Goal: Find specific page/section: Find specific page/section

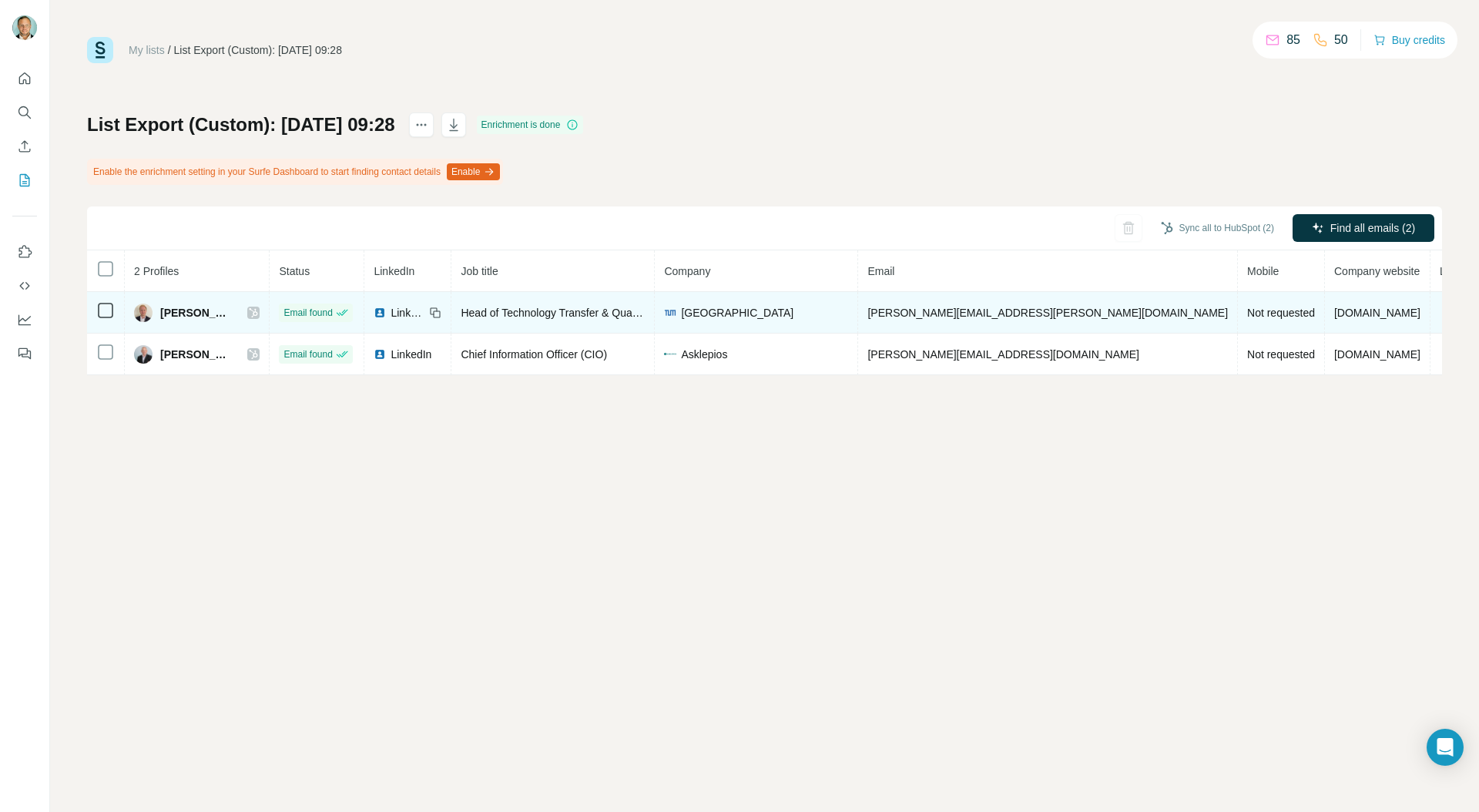
click at [258, 308] on icon at bounding box center [254, 312] width 9 height 9
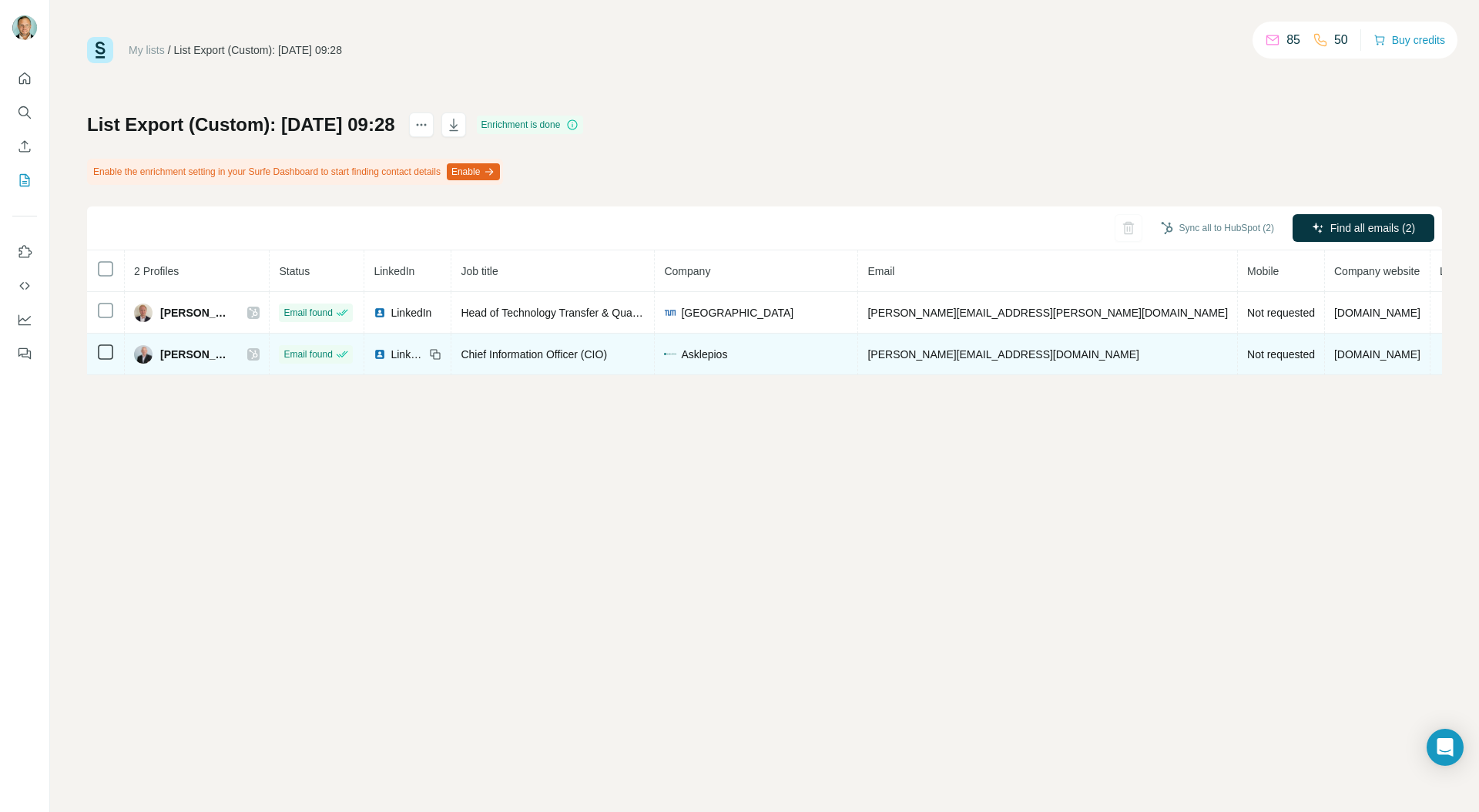
click at [258, 354] on icon at bounding box center [253, 354] width 9 height 12
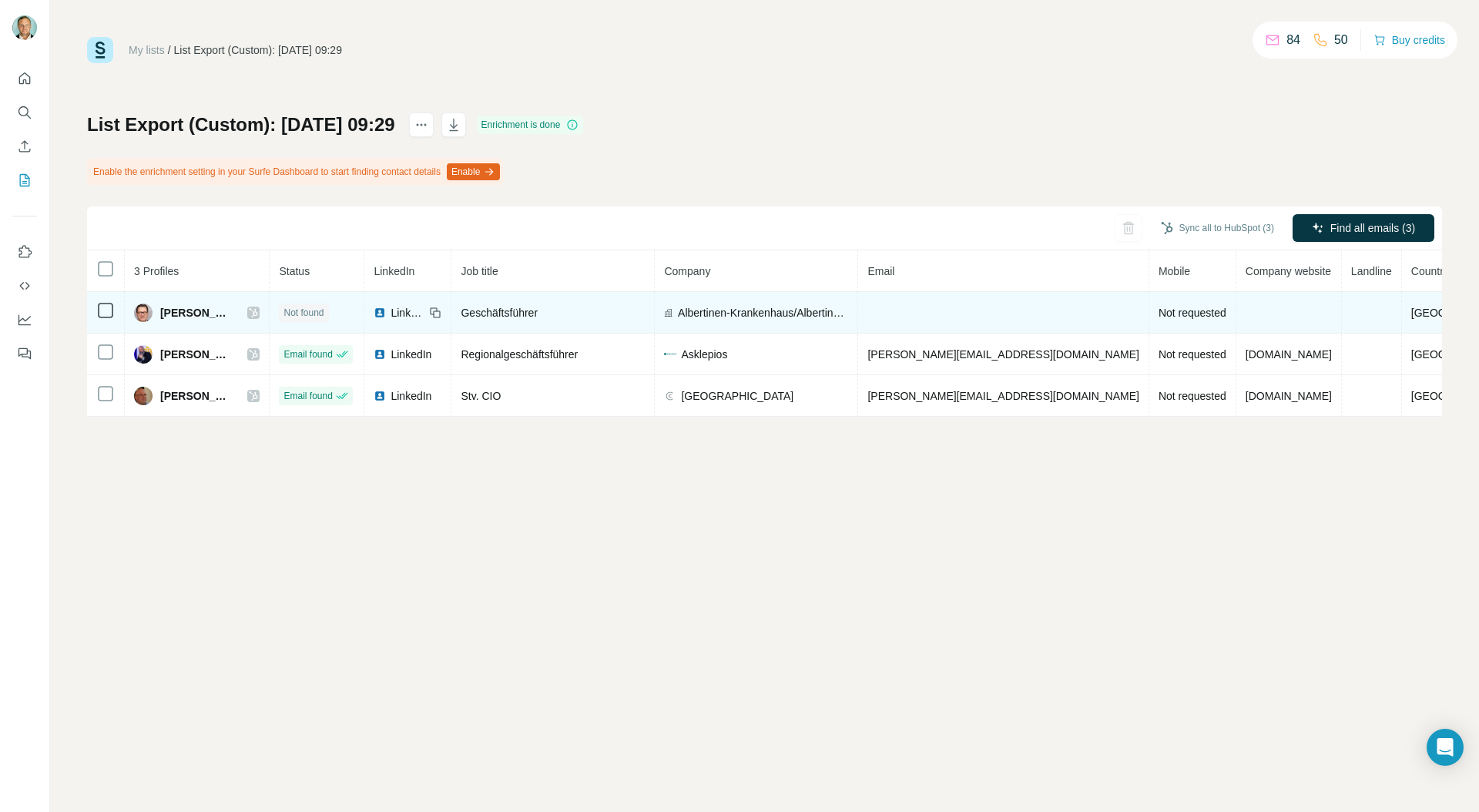
click at [258, 315] on icon at bounding box center [253, 313] width 9 height 12
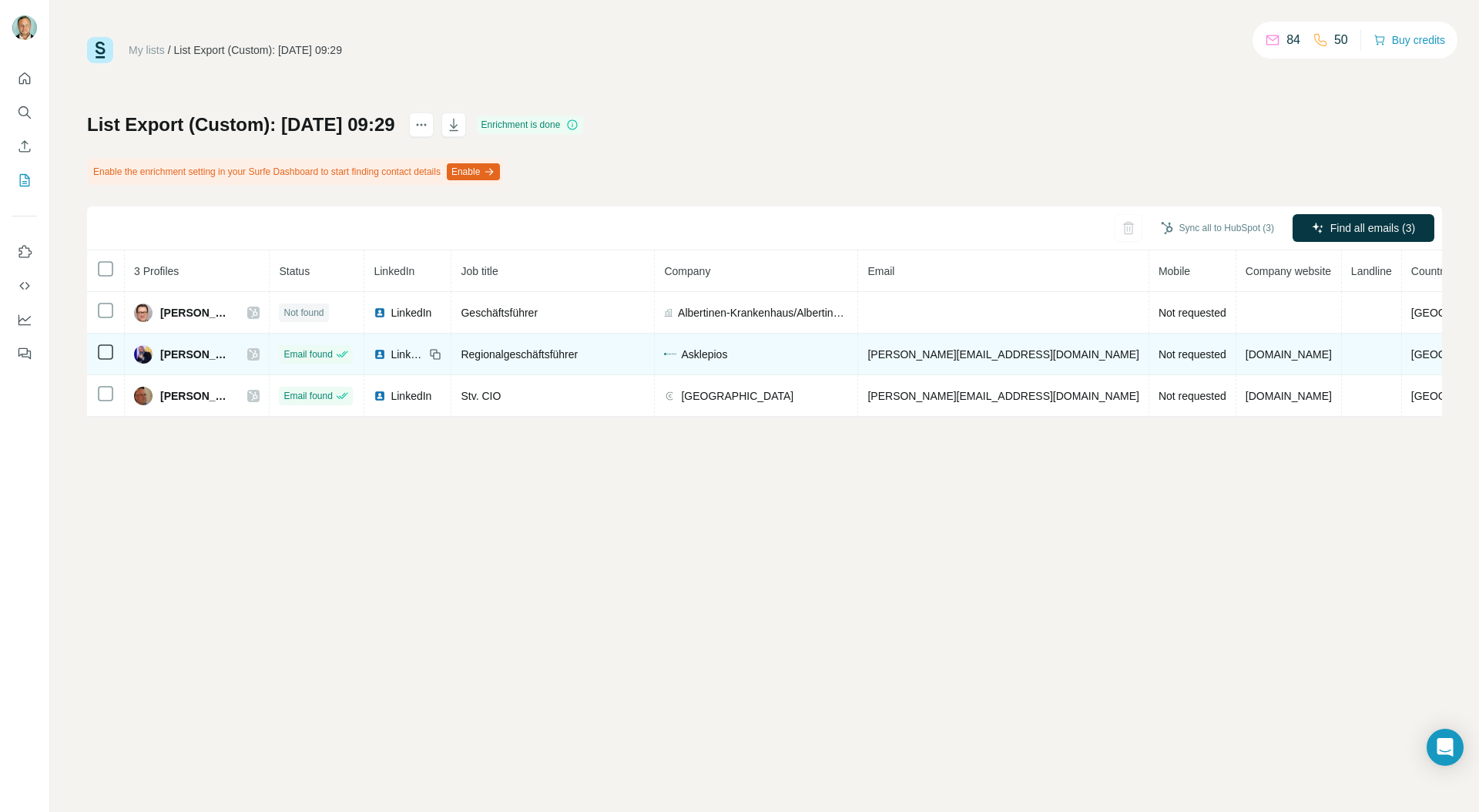
click at [258, 353] on icon at bounding box center [254, 354] width 9 height 9
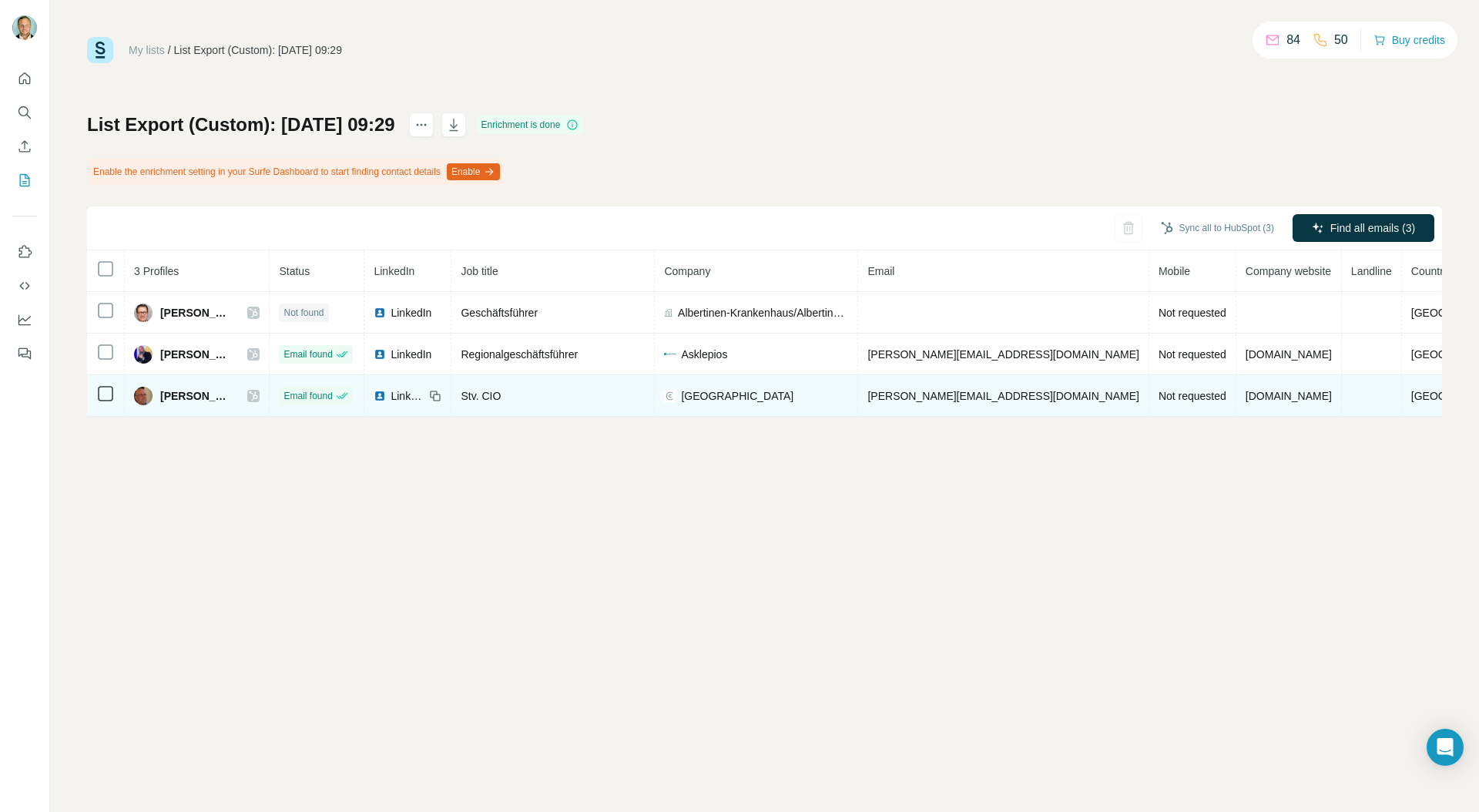
click at [258, 397] on icon at bounding box center [253, 396] width 9 height 12
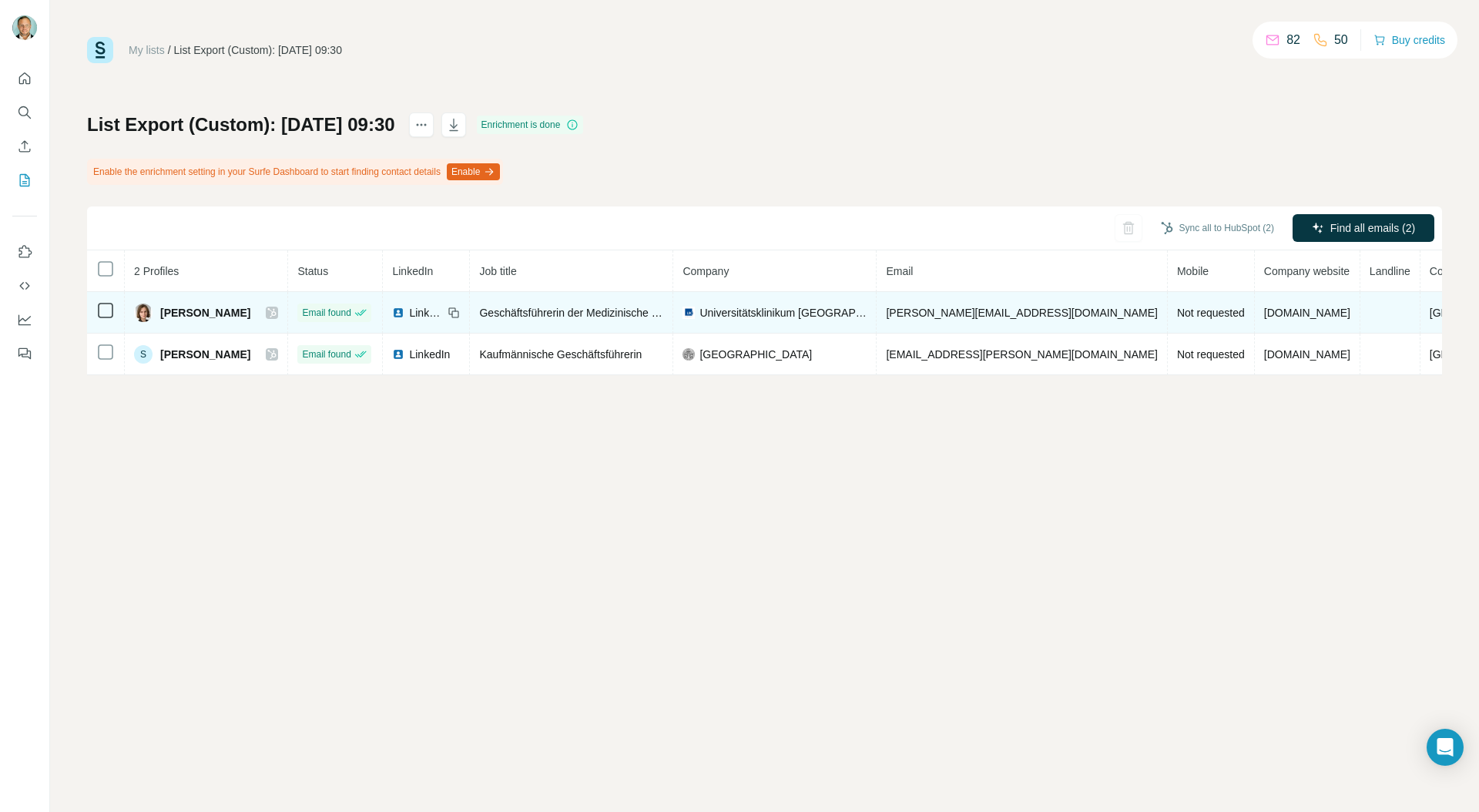
click at [268, 315] on icon at bounding box center [272, 313] width 9 height 12
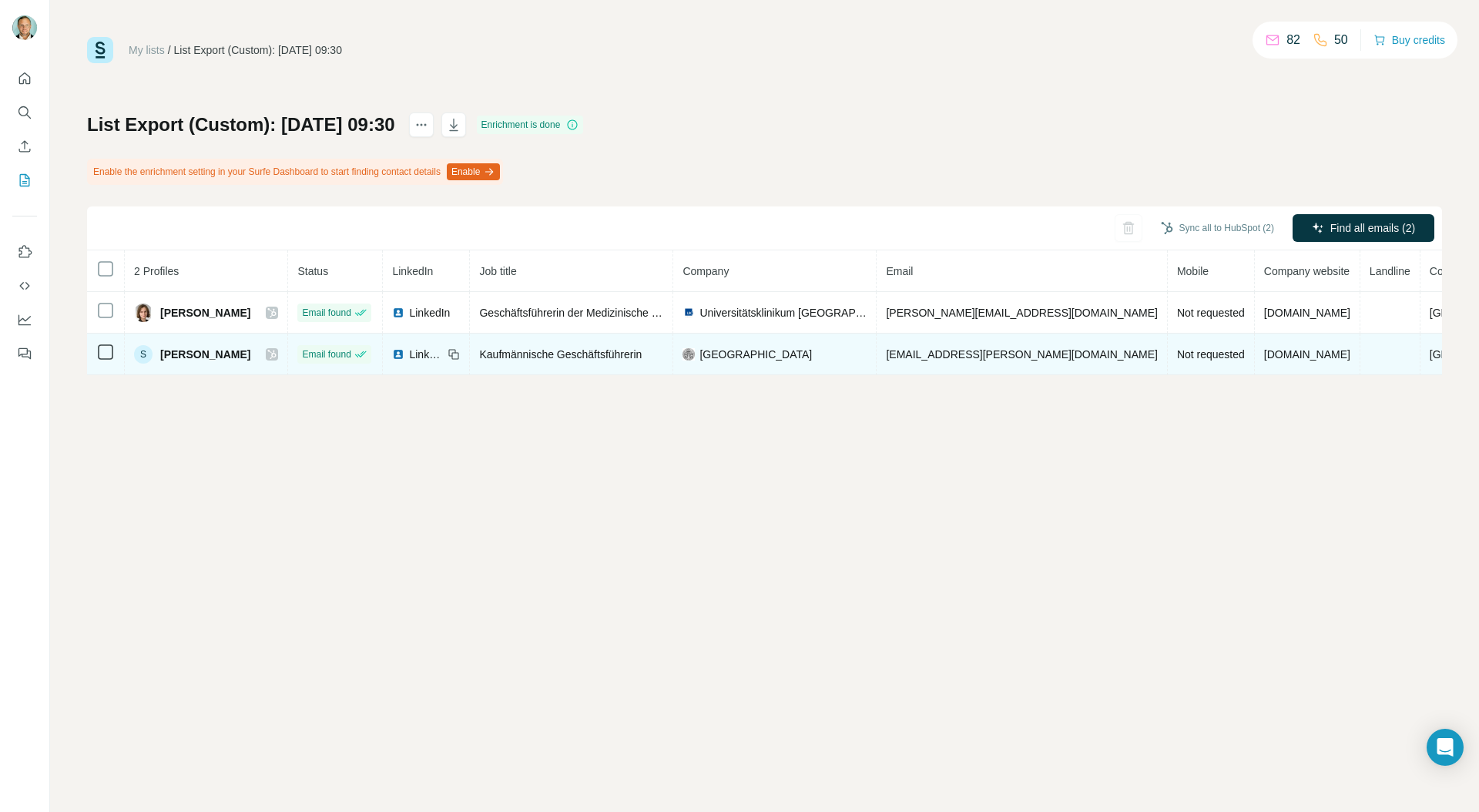
click at [268, 357] on icon at bounding box center [272, 354] width 9 height 12
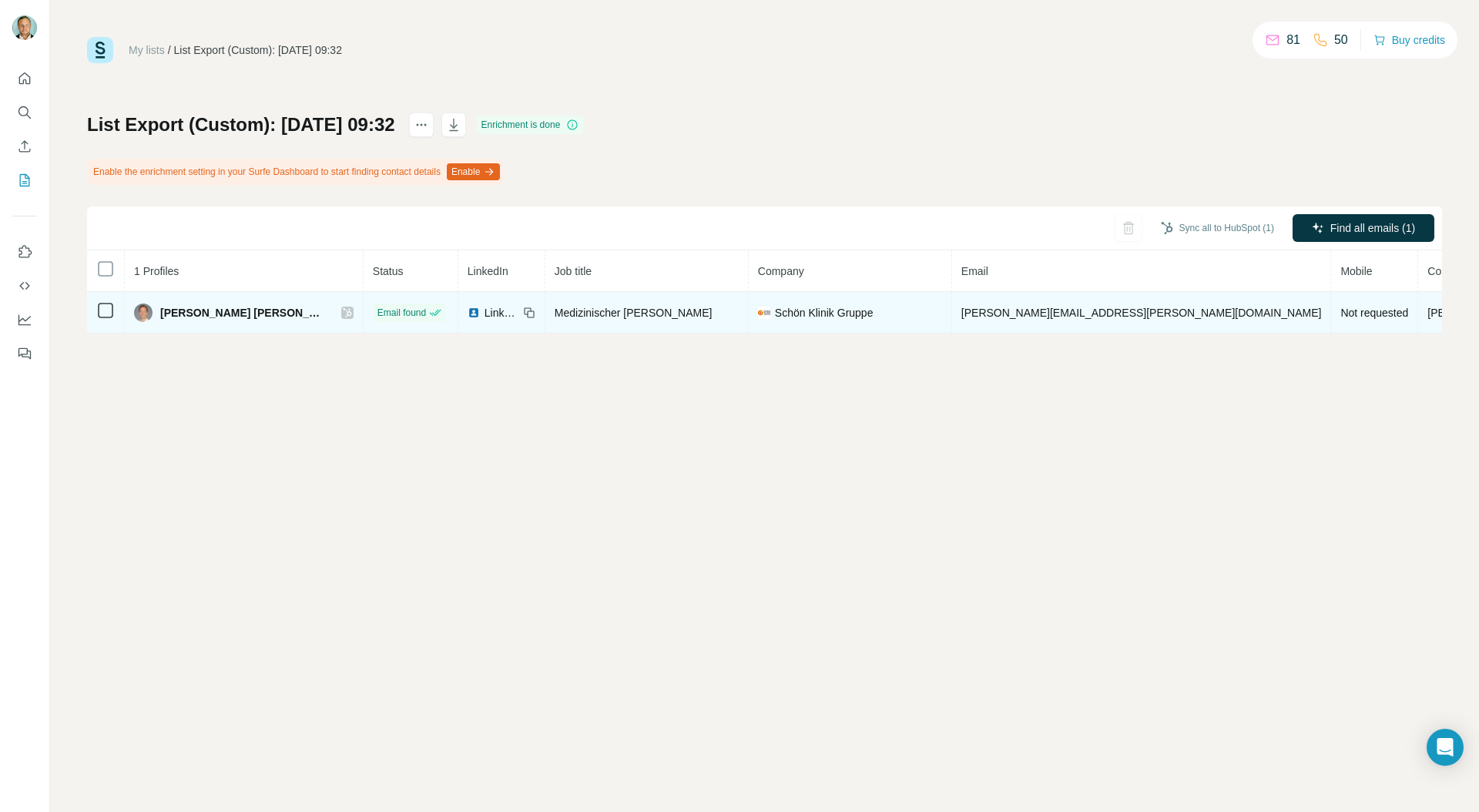
click at [343, 307] on icon at bounding box center [347, 313] width 9 height 12
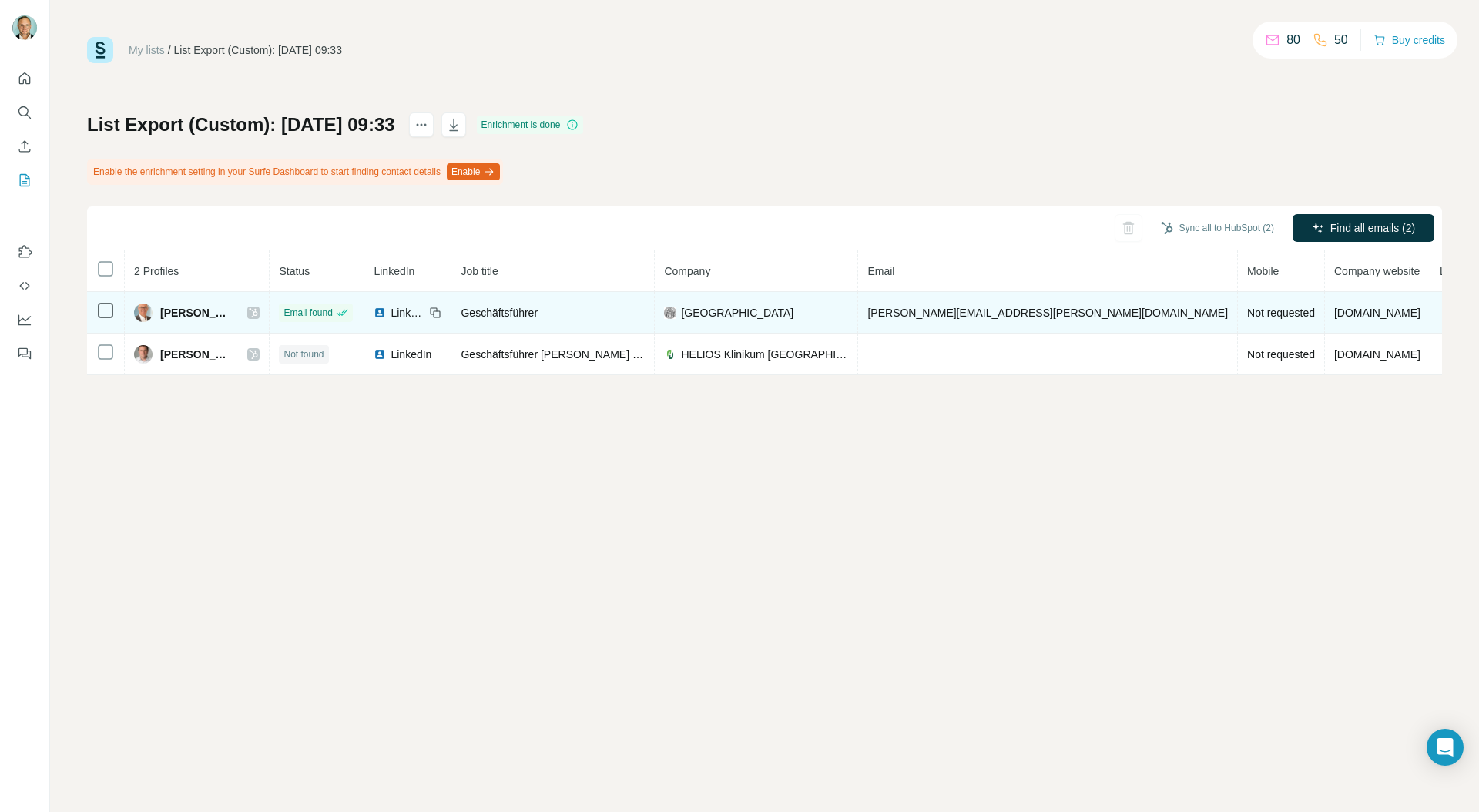
click at [258, 314] on icon at bounding box center [253, 313] width 9 height 12
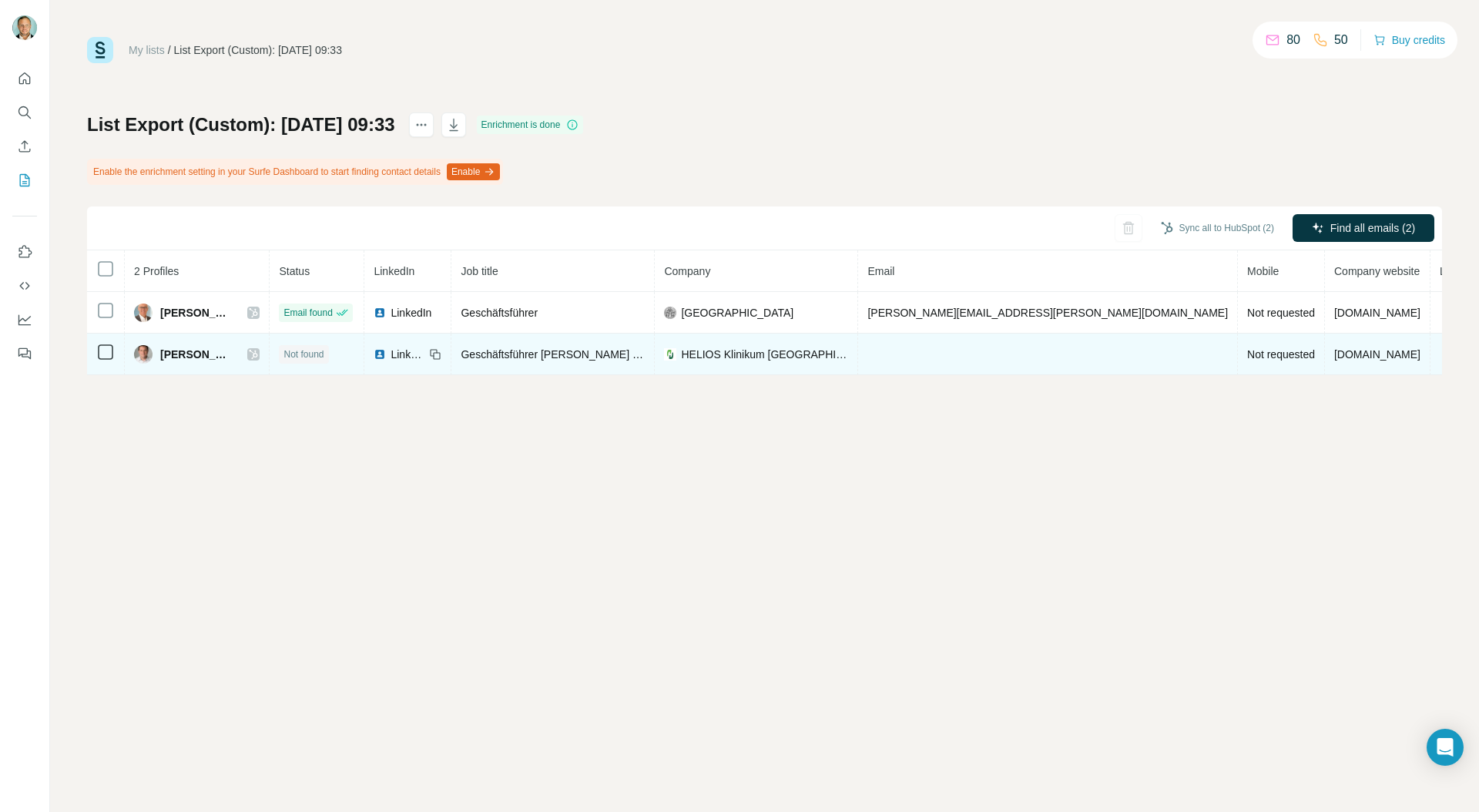
click at [258, 351] on icon at bounding box center [253, 354] width 9 height 12
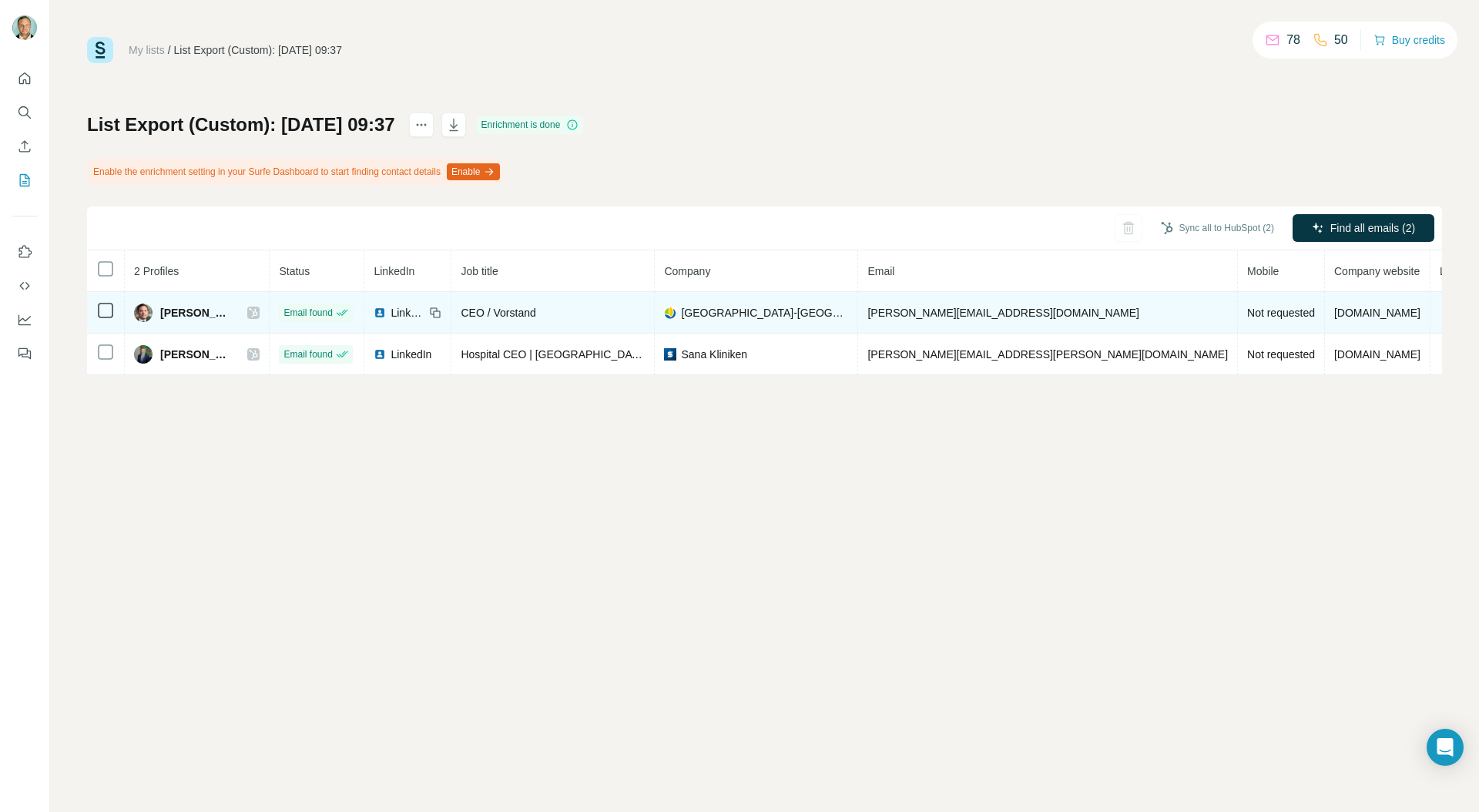
click at [258, 315] on icon at bounding box center [254, 312] width 9 height 9
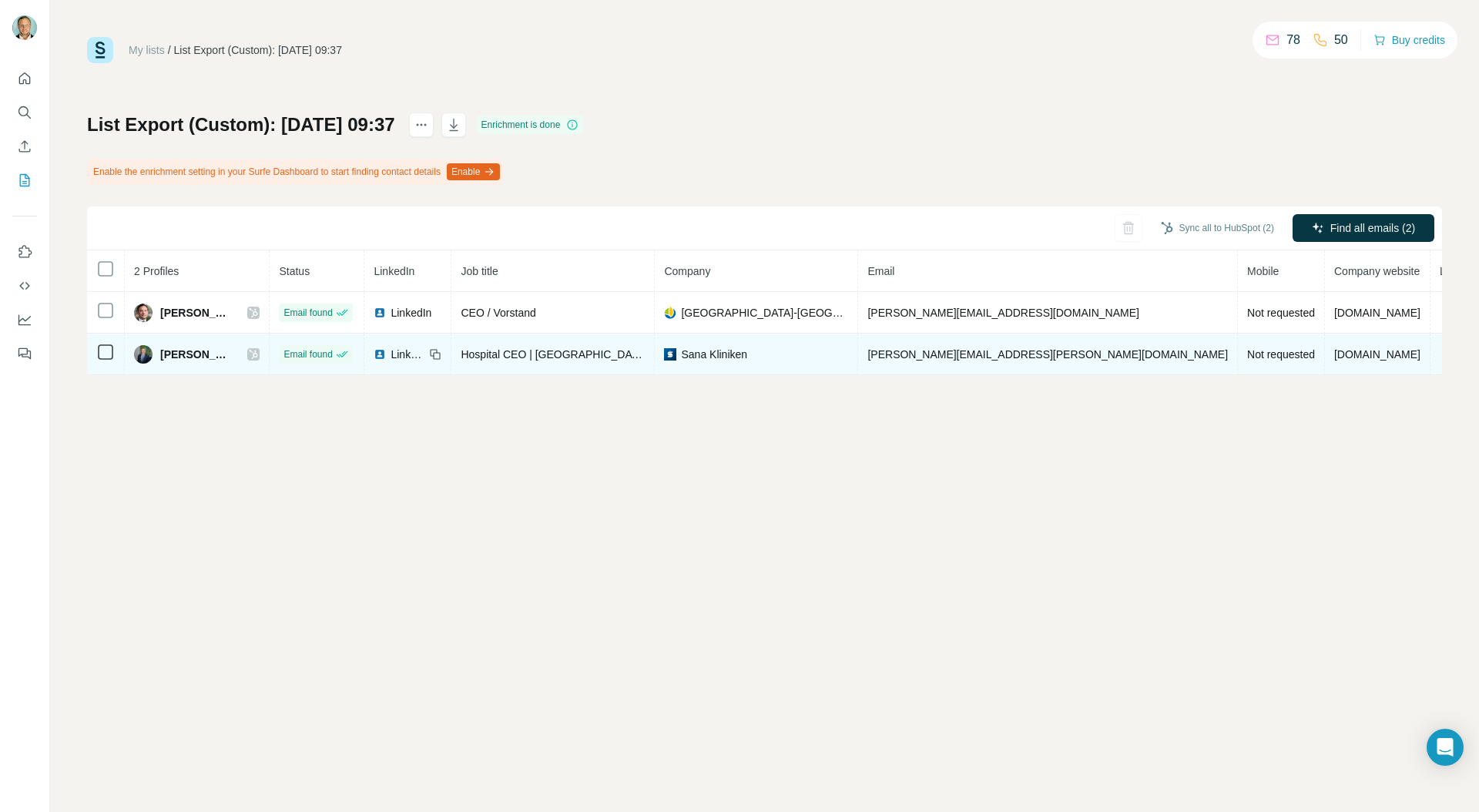
click at [258, 355] on icon at bounding box center [254, 354] width 9 height 9
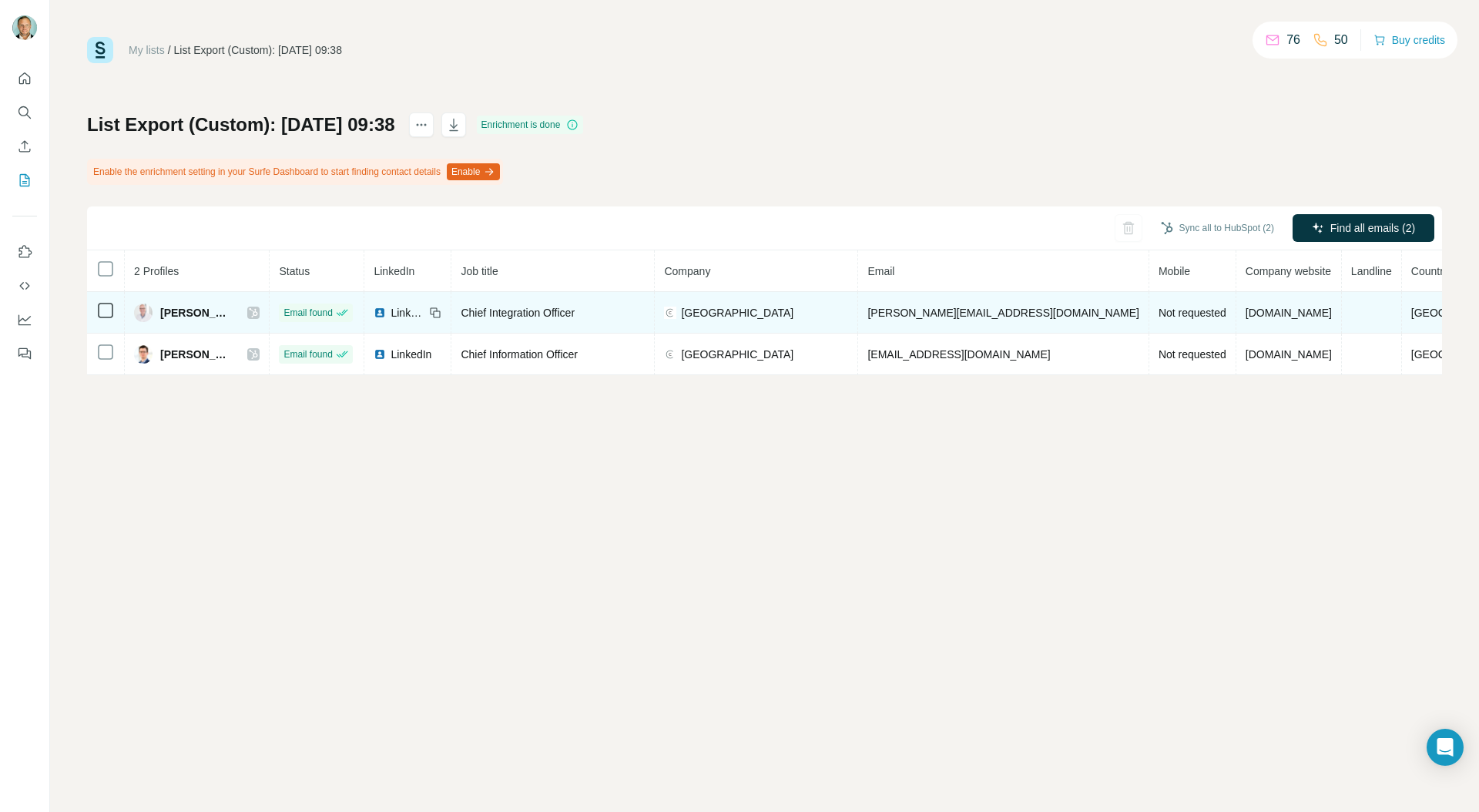
click at [258, 310] on icon at bounding box center [254, 312] width 9 height 9
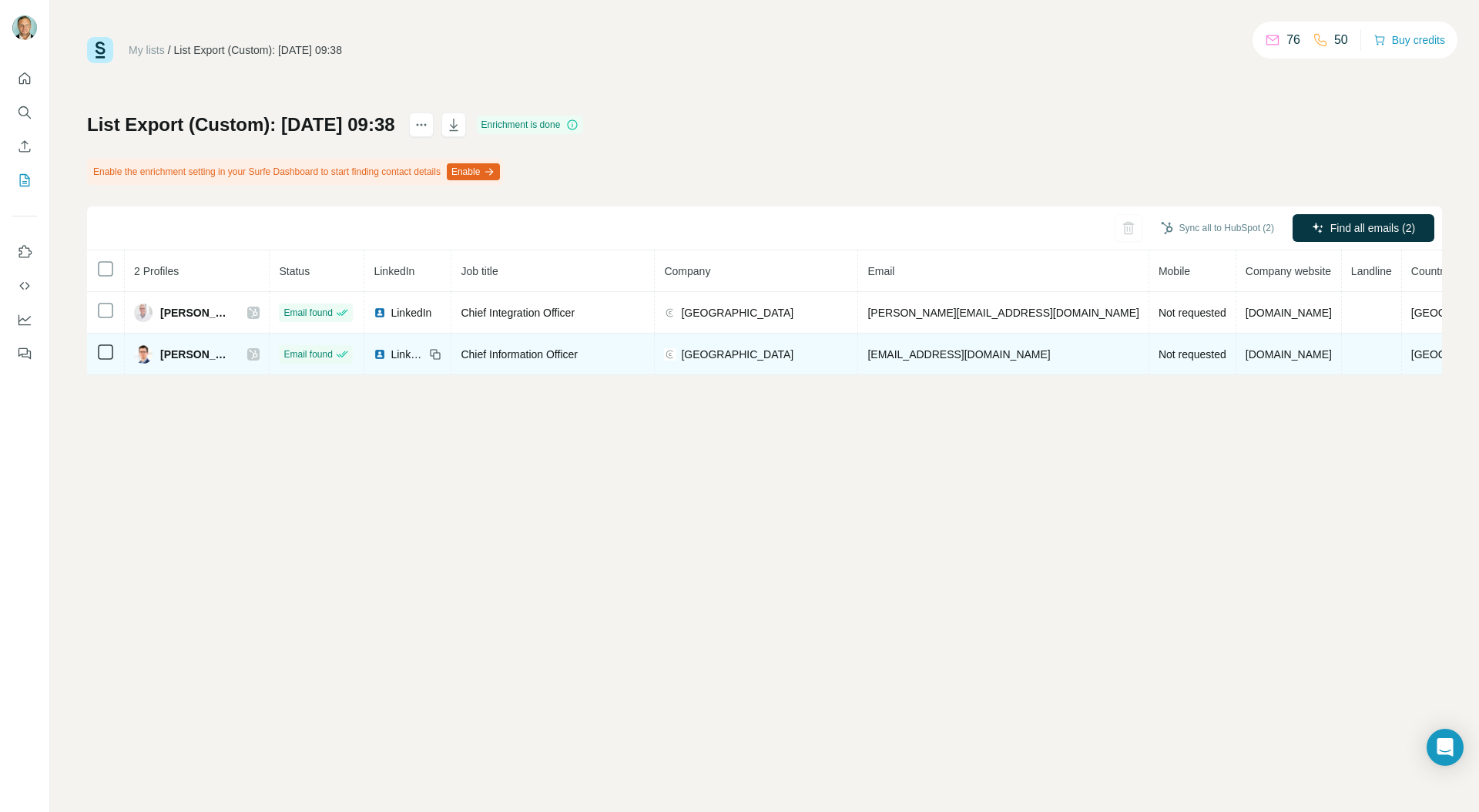
click at [258, 353] on icon at bounding box center [253, 354] width 9 height 12
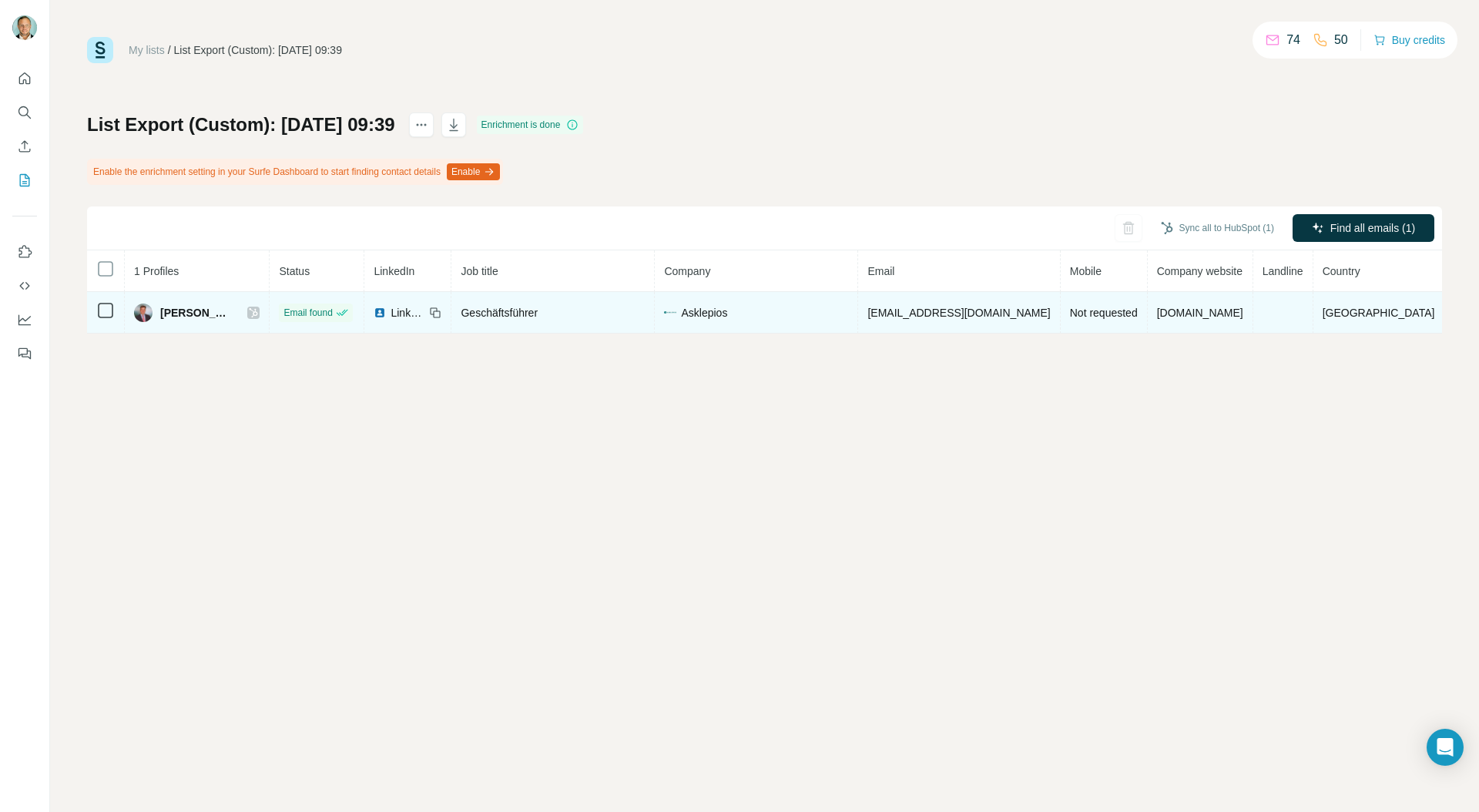
click at [258, 312] on icon at bounding box center [253, 313] width 9 height 12
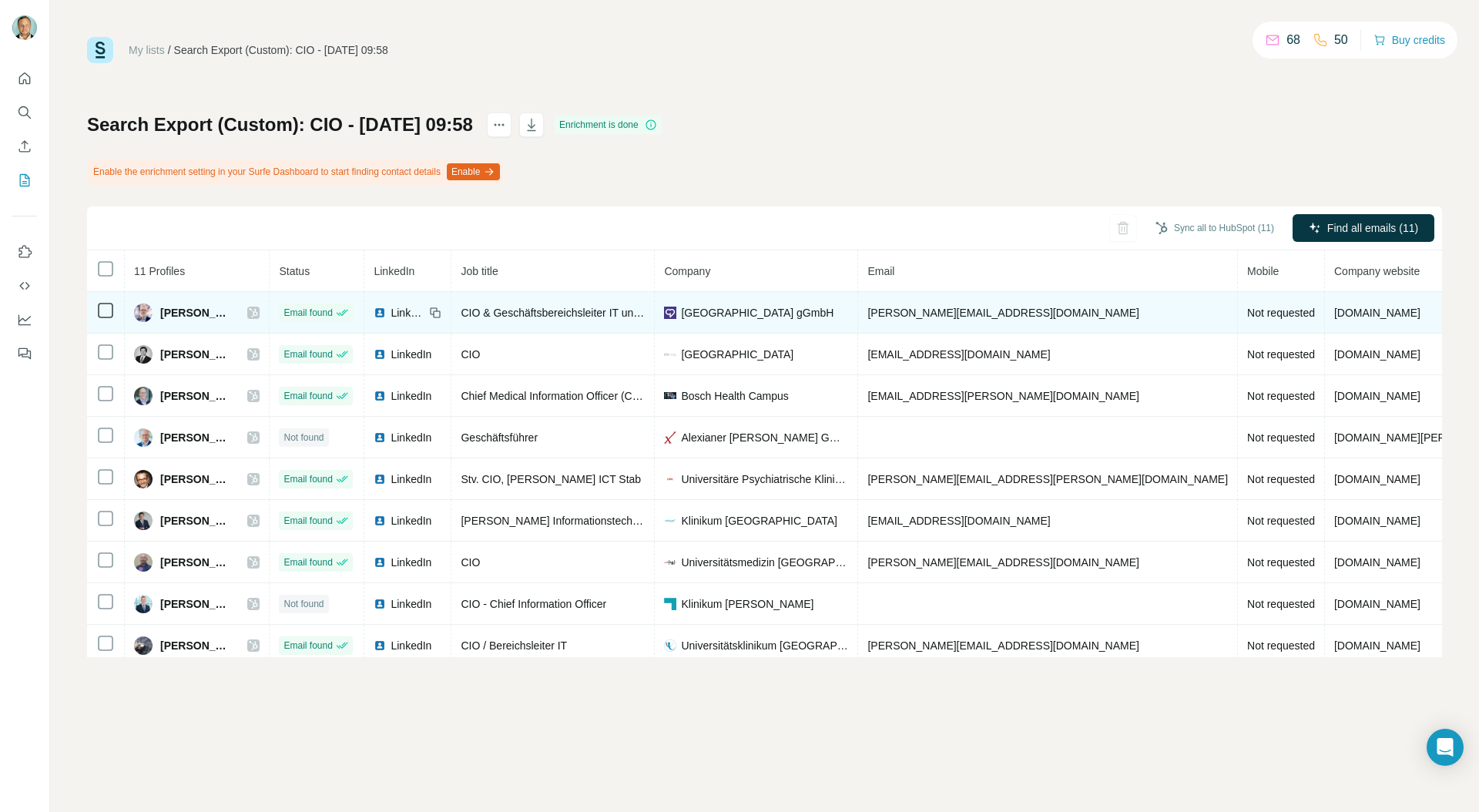
click at [258, 315] on icon at bounding box center [253, 313] width 9 height 12
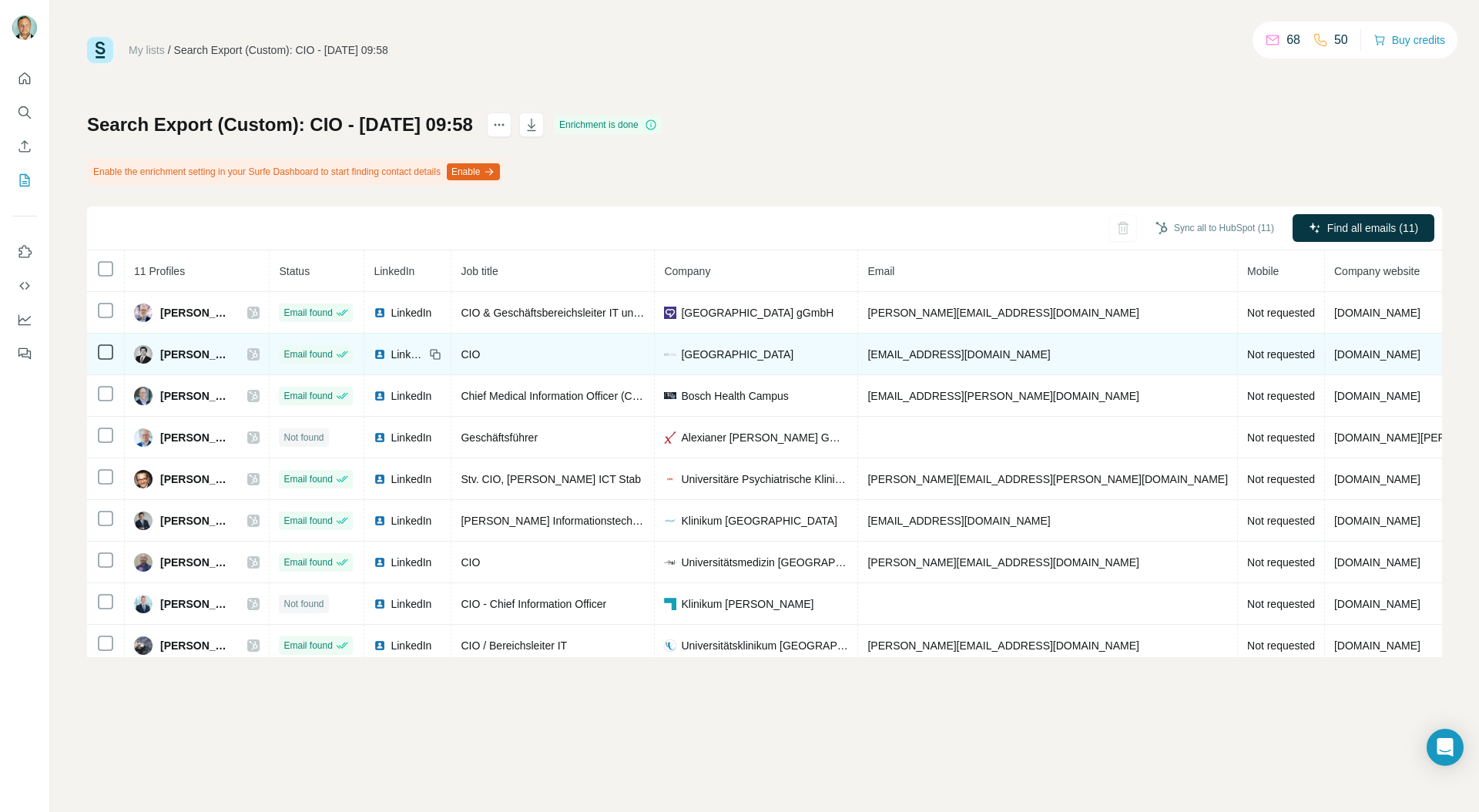
click at [258, 348] on icon at bounding box center [253, 354] width 9 height 12
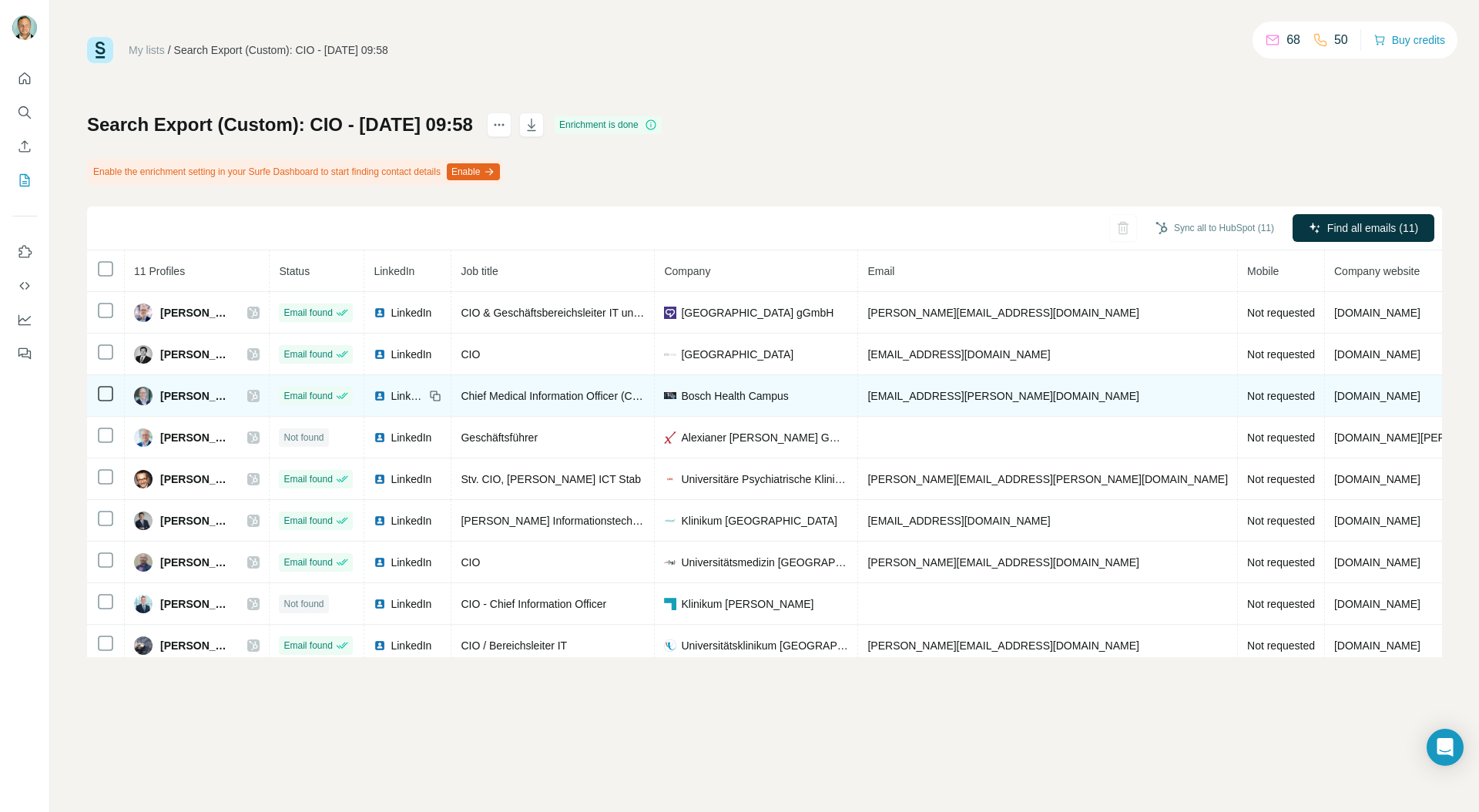
click at [258, 390] on icon at bounding box center [253, 396] width 9 height 12
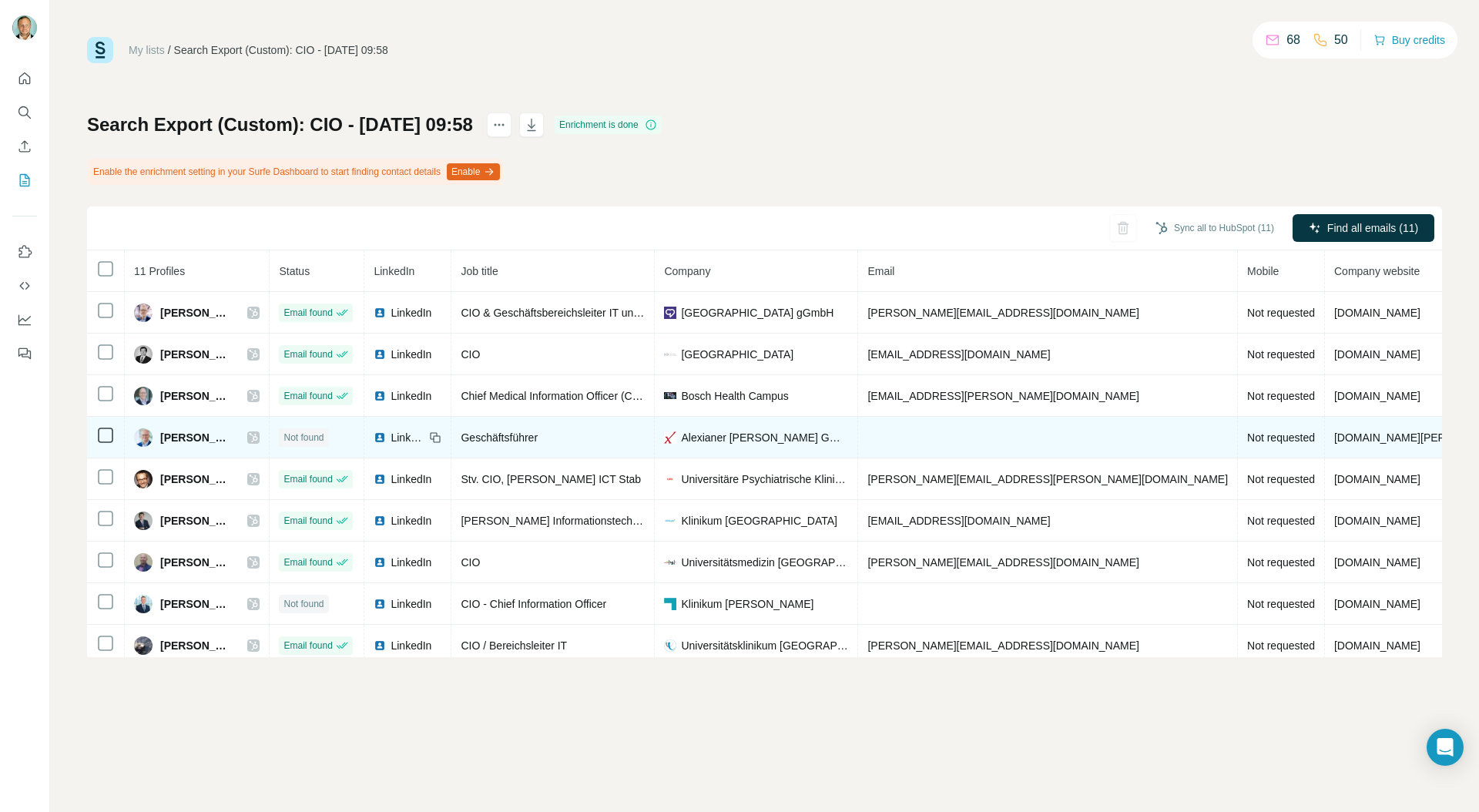
click at [258, 437] on icon at bounding box center [254, 437] width 9 height 9
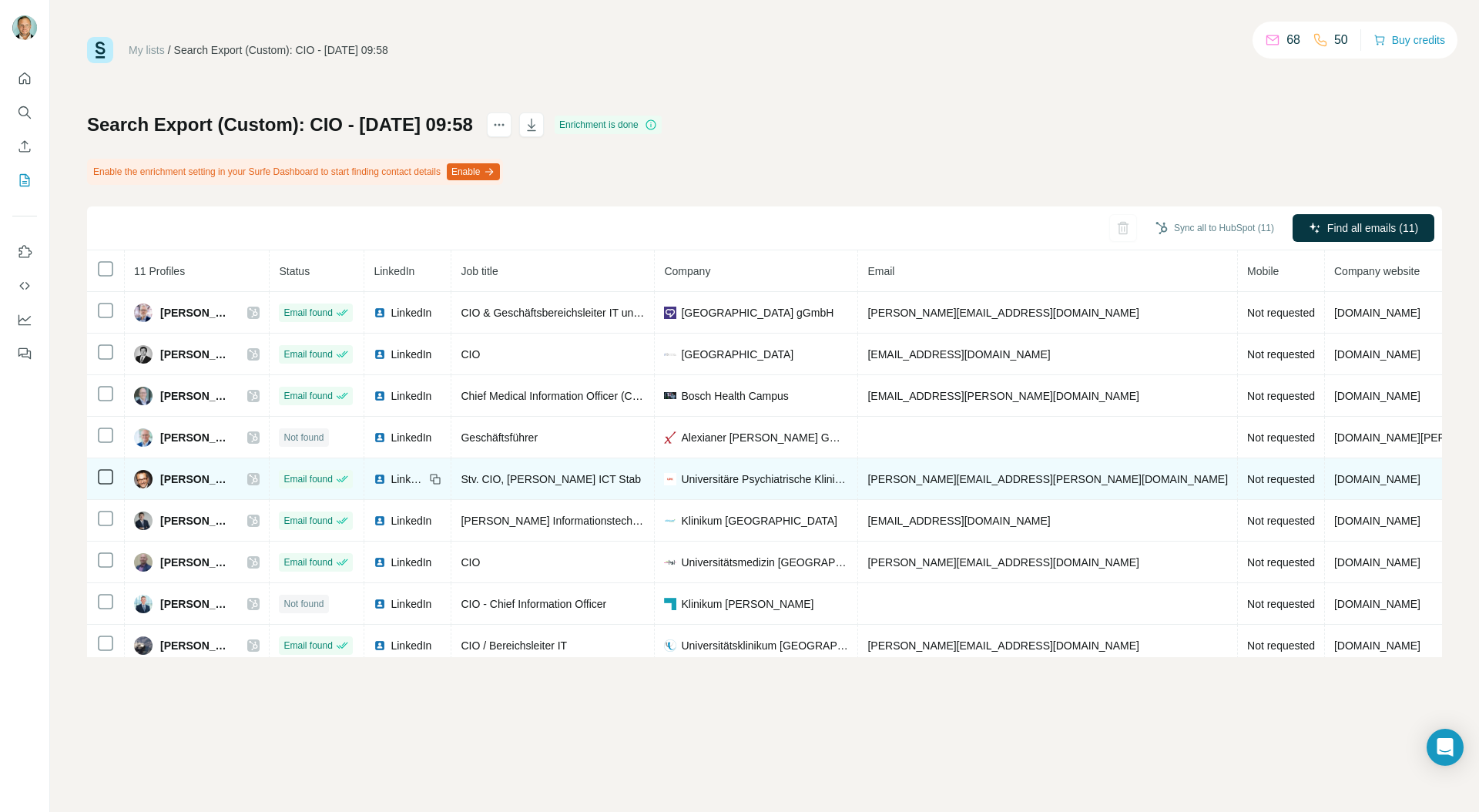
click at [260, 480] on div at bounding box center [253, 479] width 12 height 12
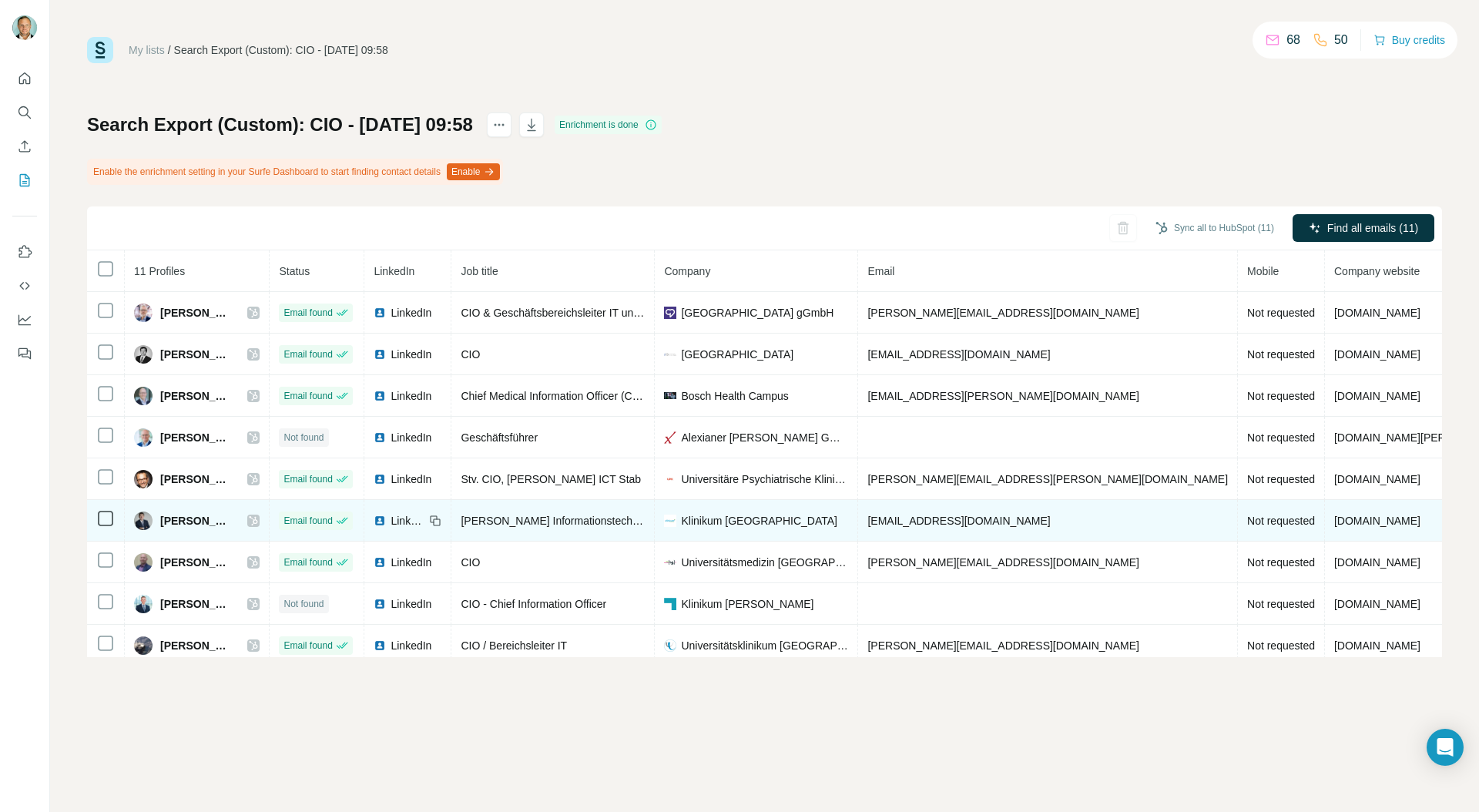
click at [258, 521] on icon at bounding box center [254, 521] width 9 height 9
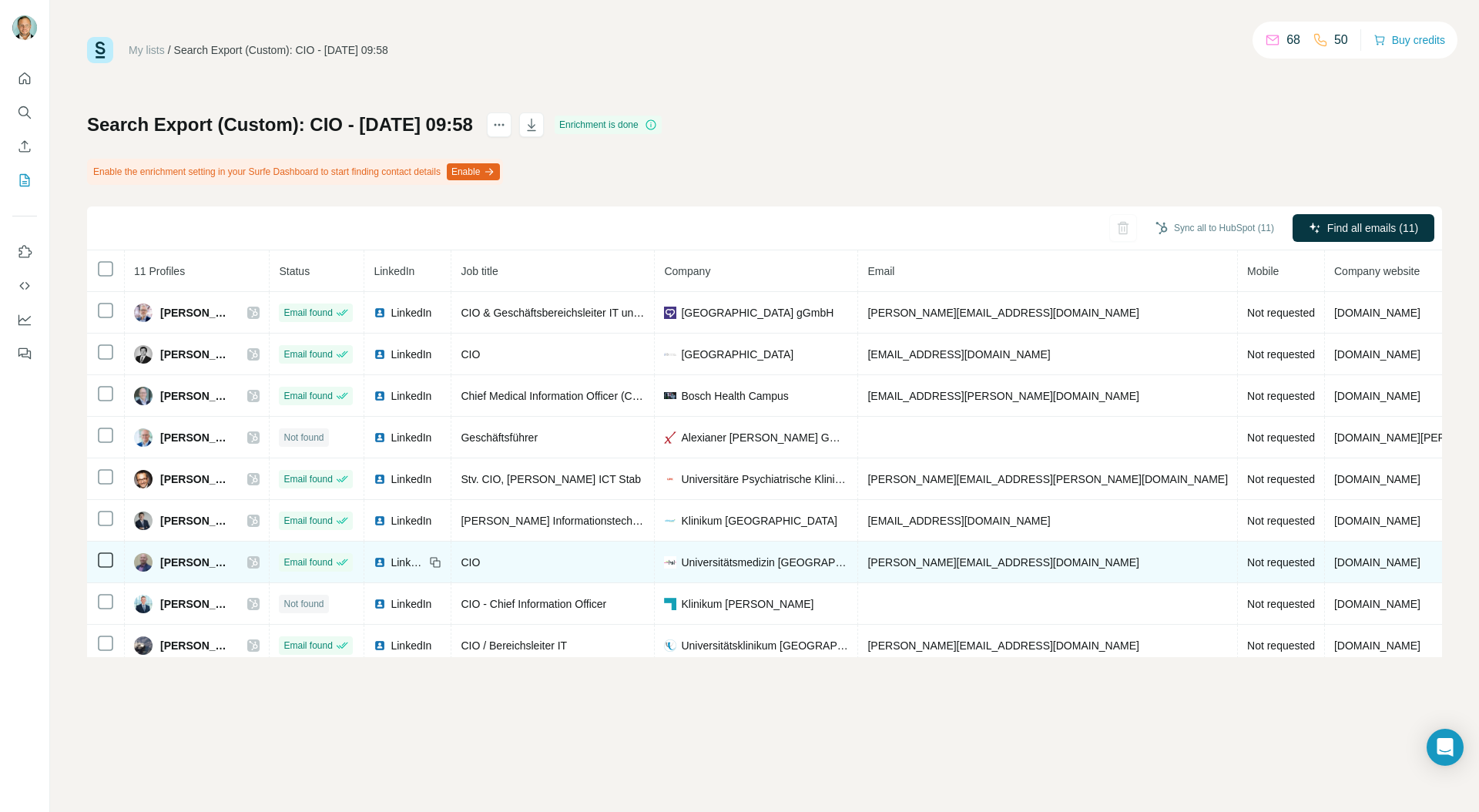
click at [258, 563] on icon at bounding box center [253, 562] width 9 height 12
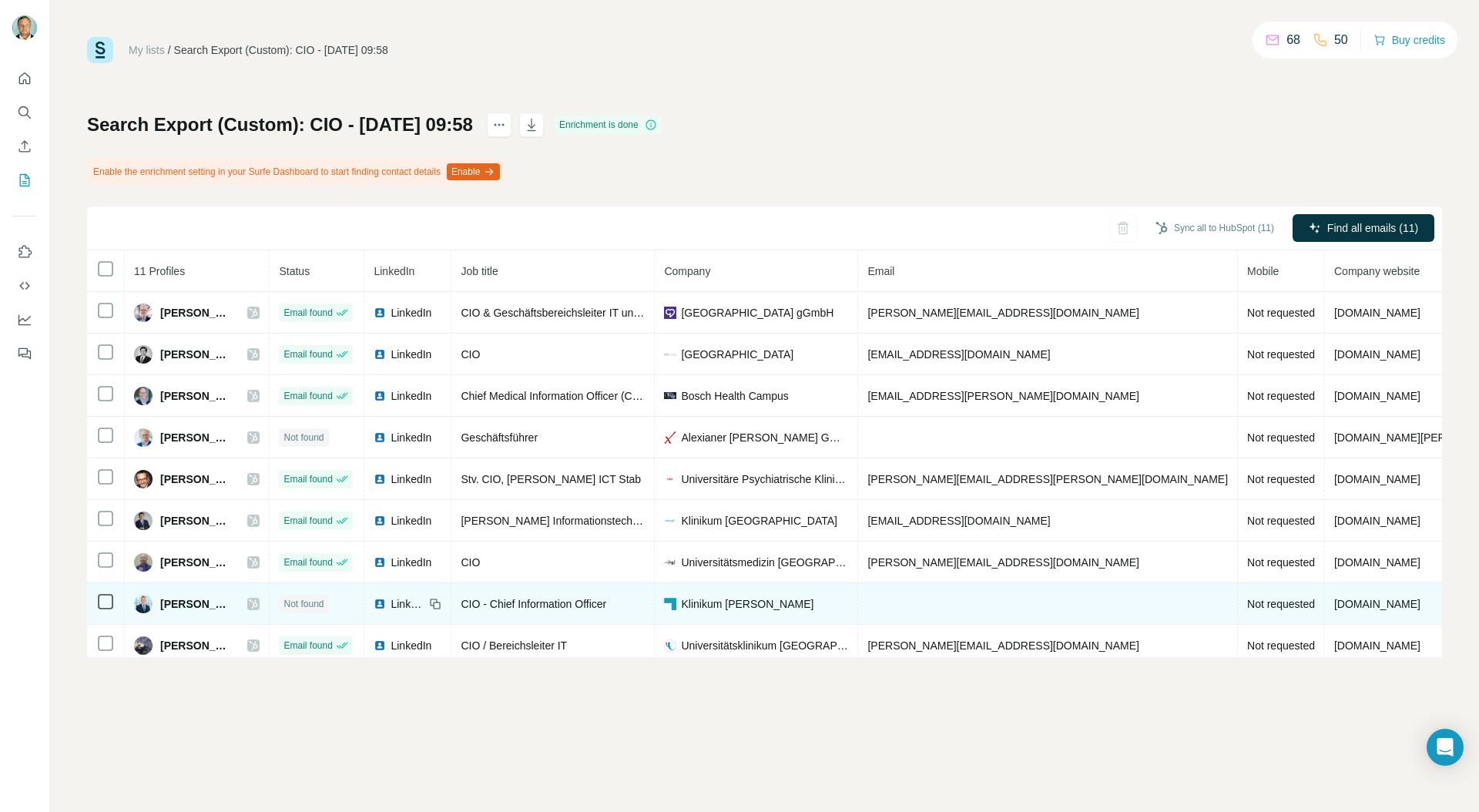
click at [258, 600] on icon at bounding box center [253, 603] width 9 height 12
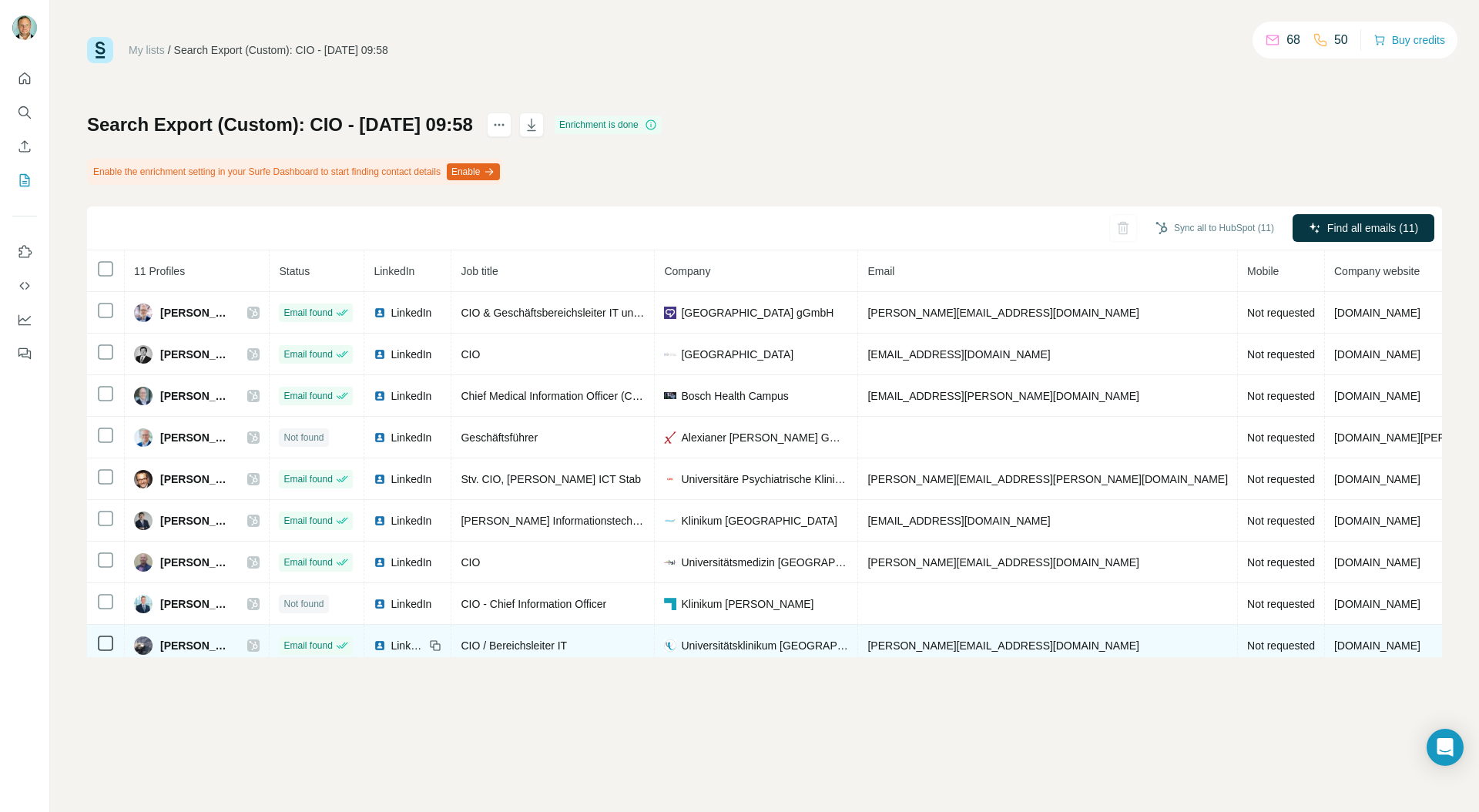
click at [258, 647] on icon at bounding box center [253, 645] width 9 height 12
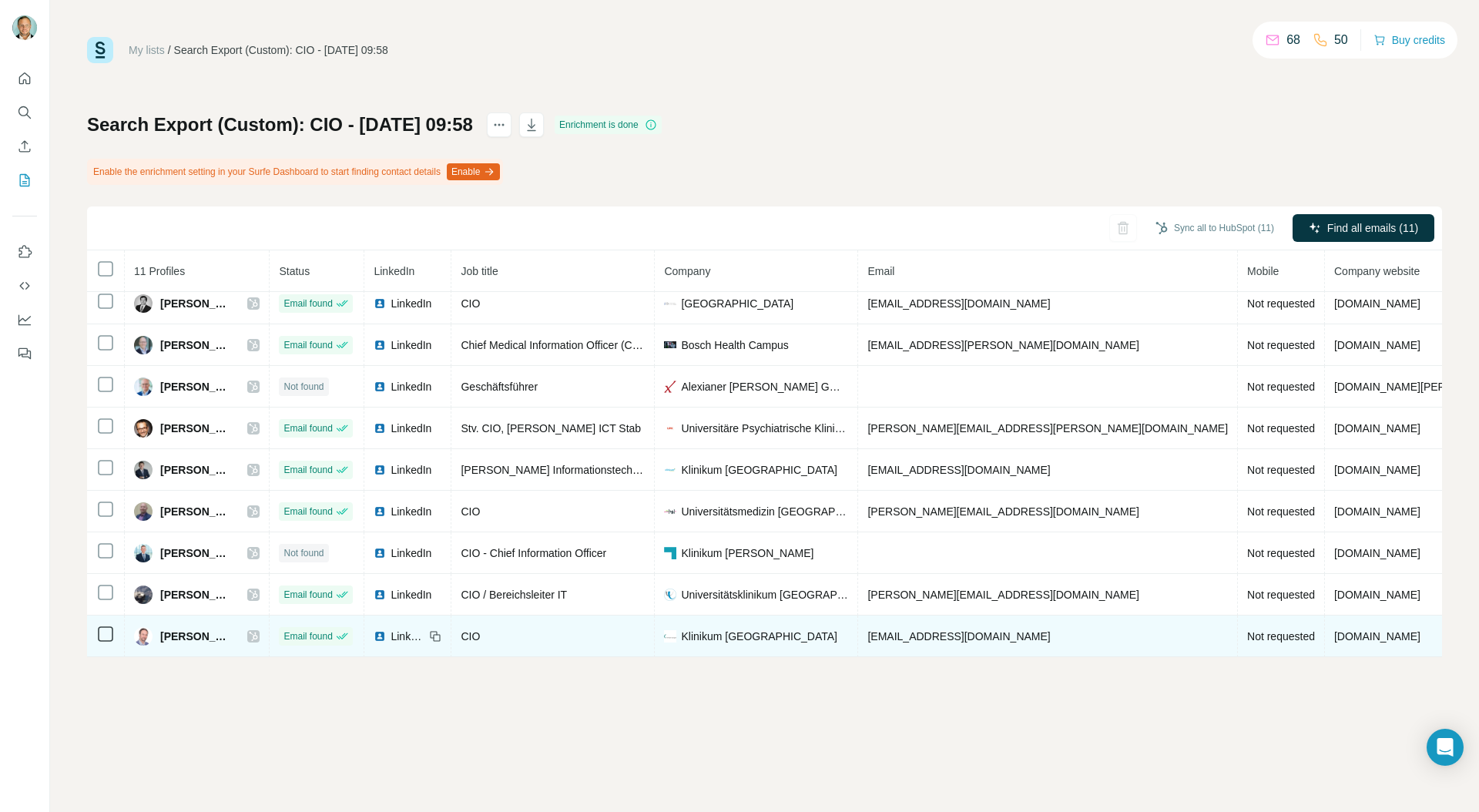
click at [258, 633] on icon at bounding box center [254, 636] width 9 height 9
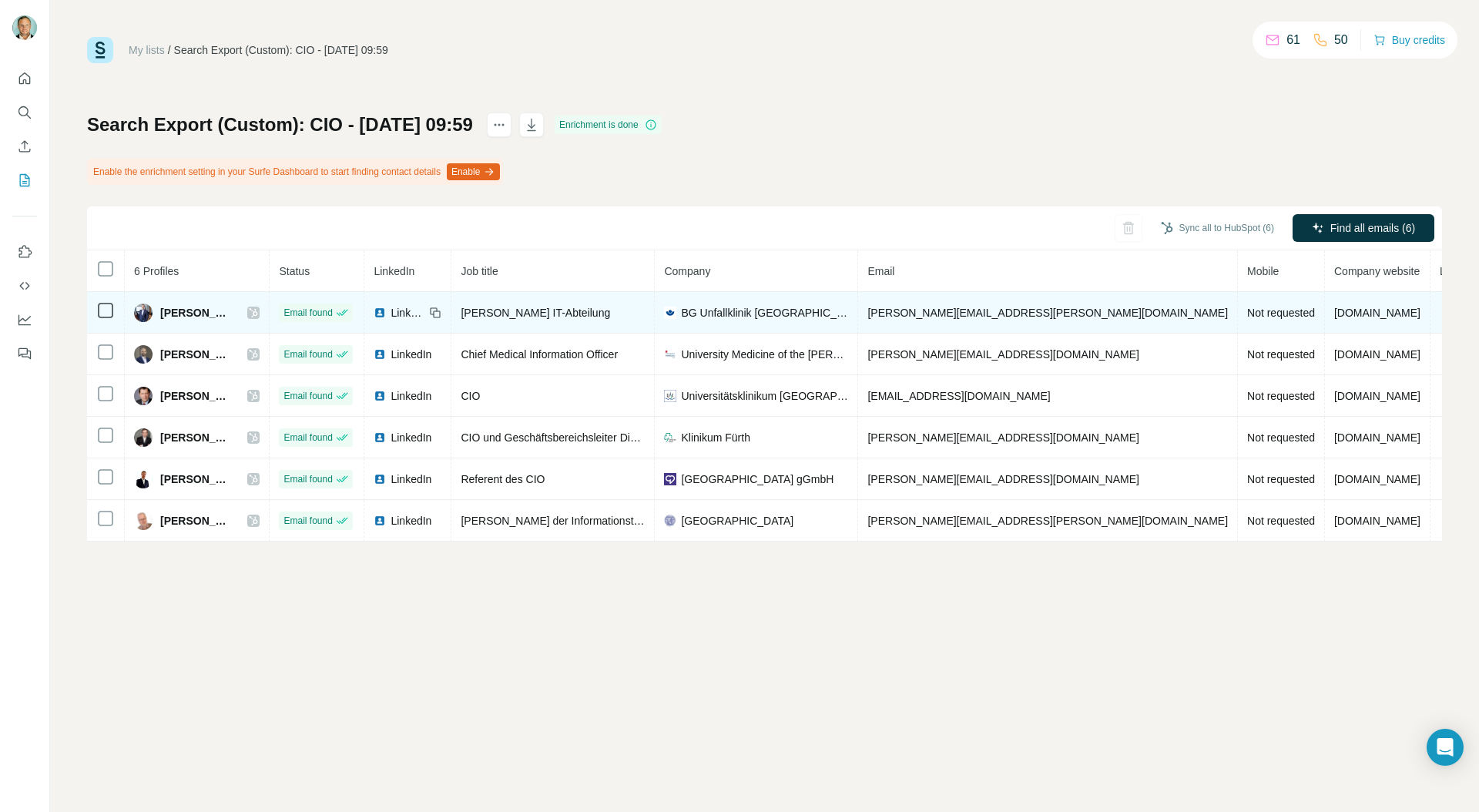
click at [258, 315] on icon at bounding box center [253, 313] width 9 height 12
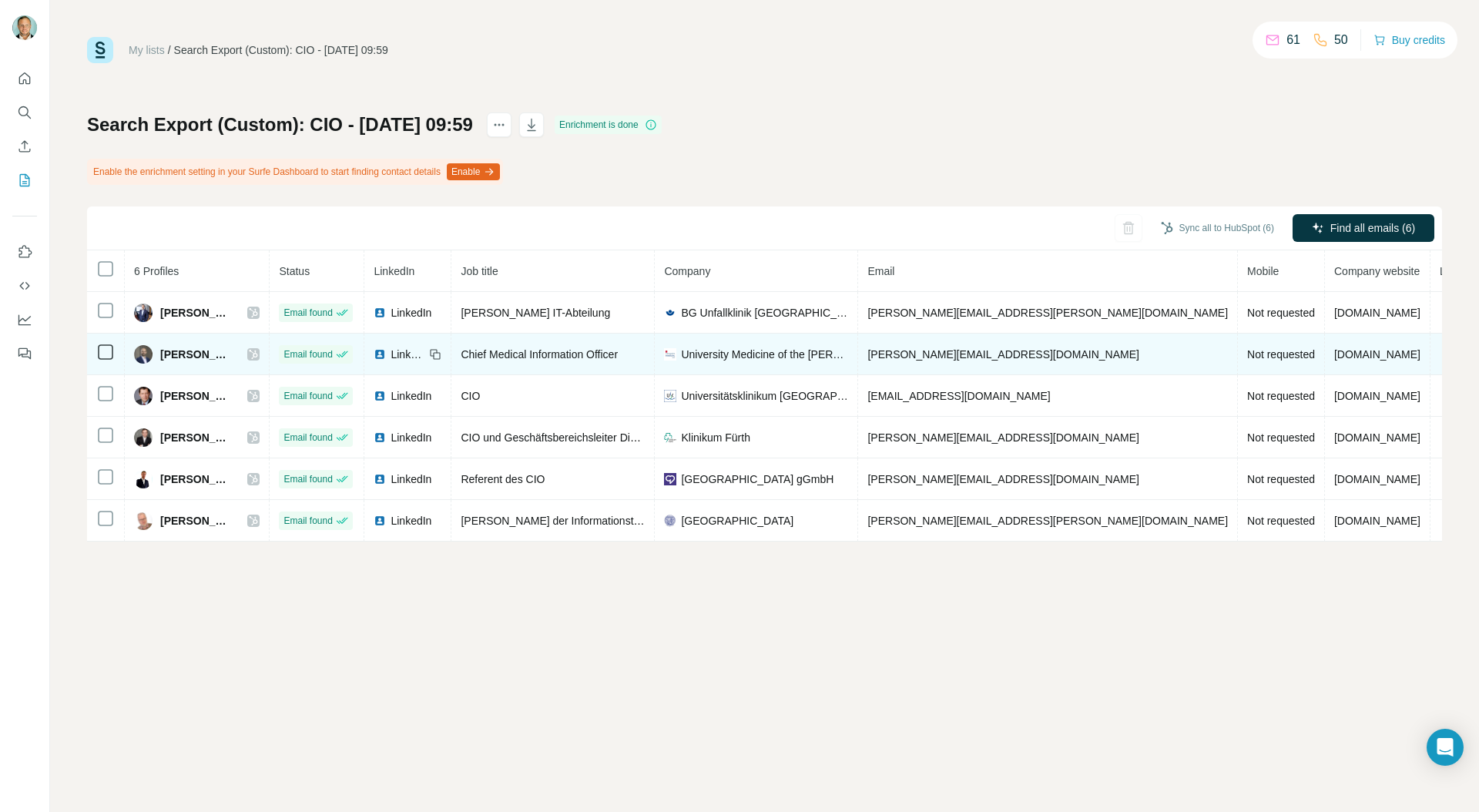
click at [258, 357] on icon at bounding box center [253, 354] width 9 height 12
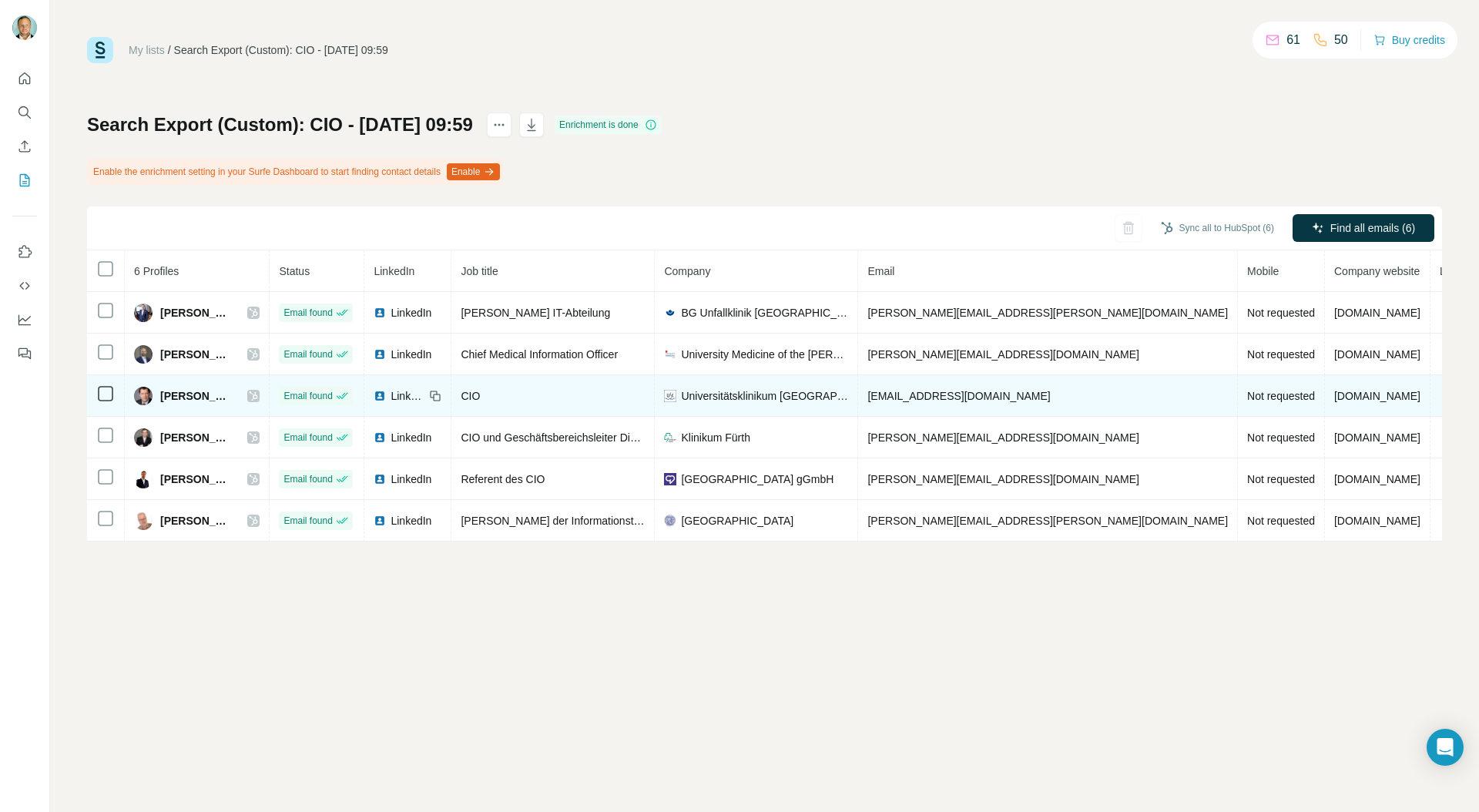
click at [258, 399] on icon at bounding box center [253, 396] width 9 height 12
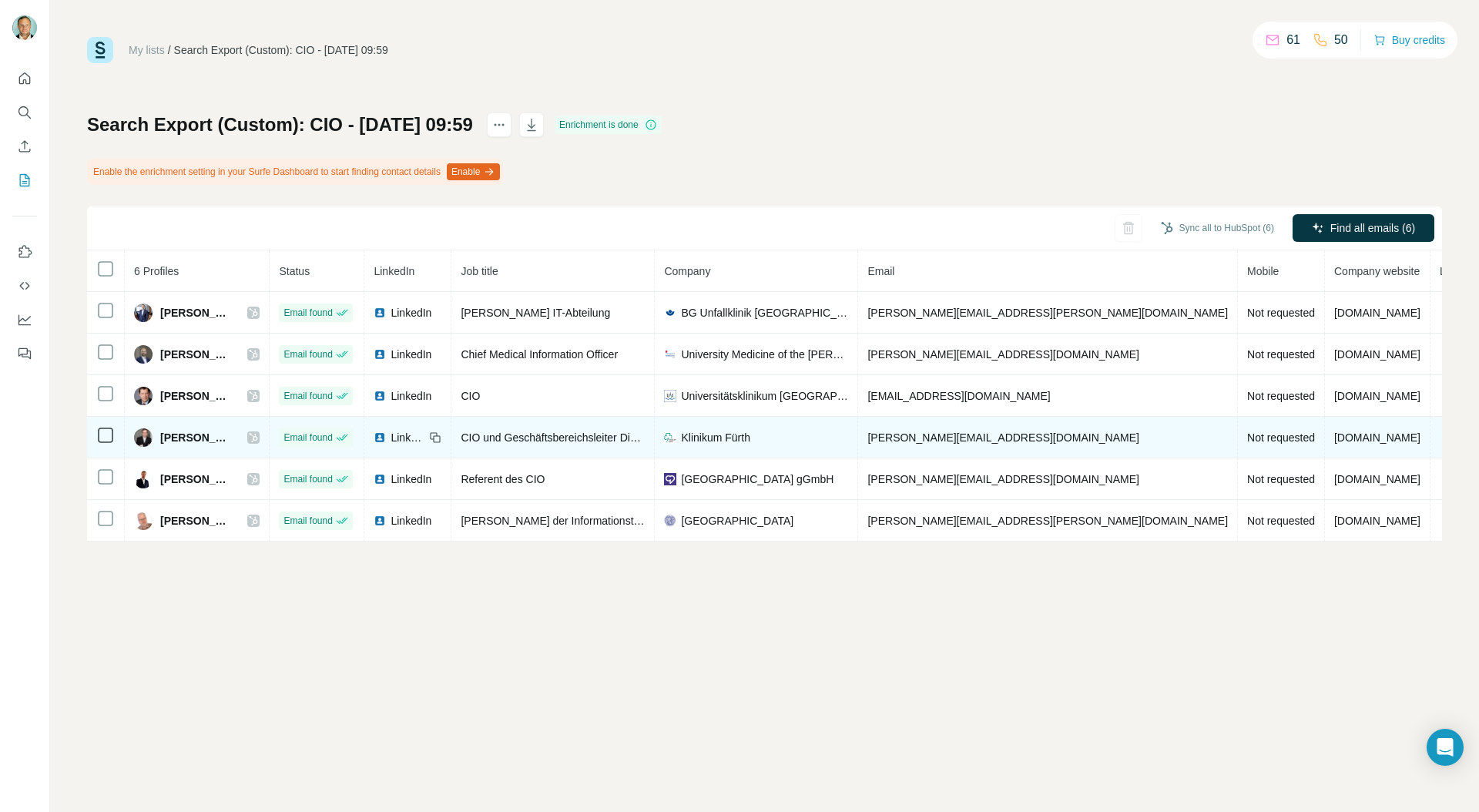
click at [258, 437] on icon at bounding box center [253, 438] width 9 height 12
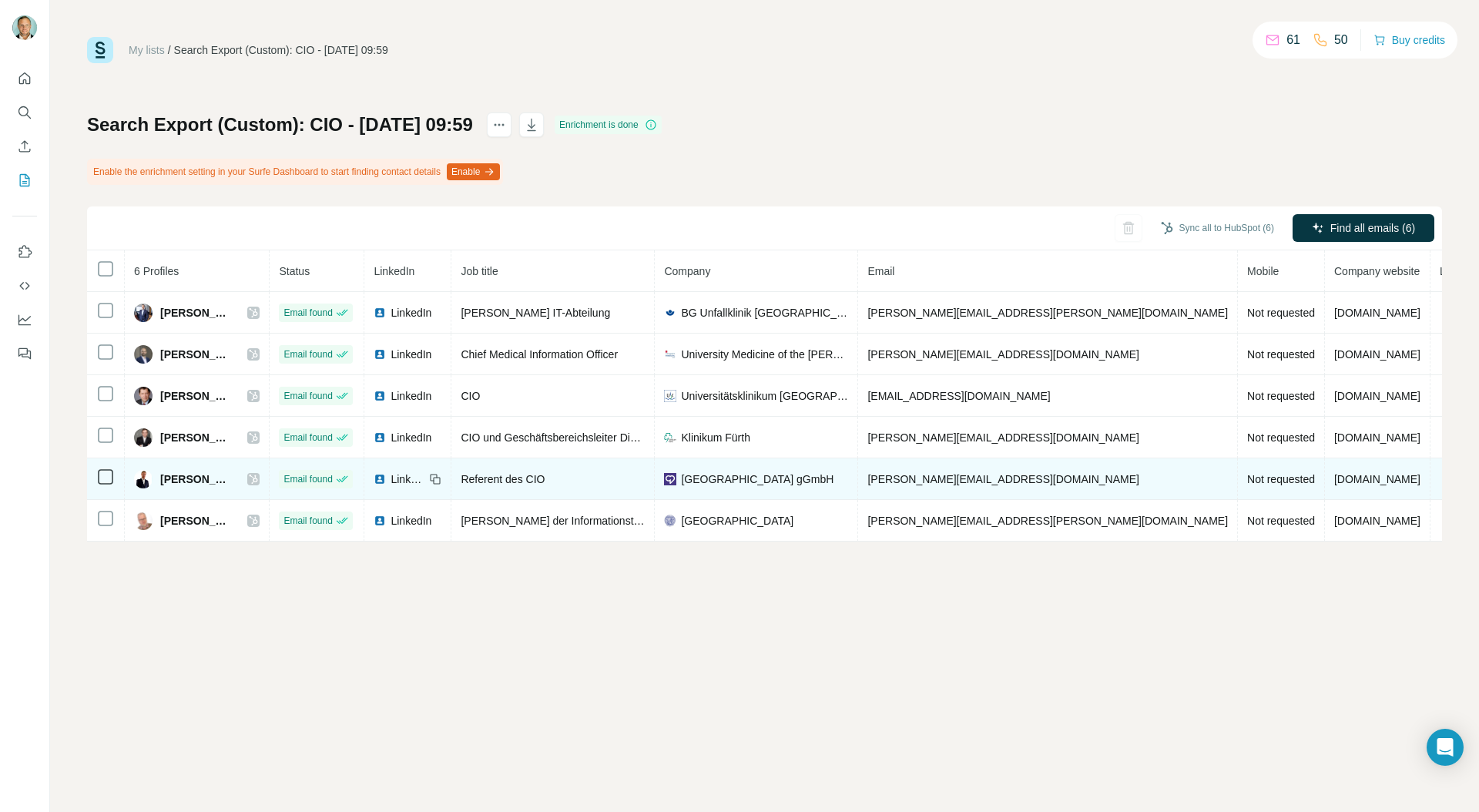
click at [258, 478] on icon at bounding box center [253, 479] width 9 height 12
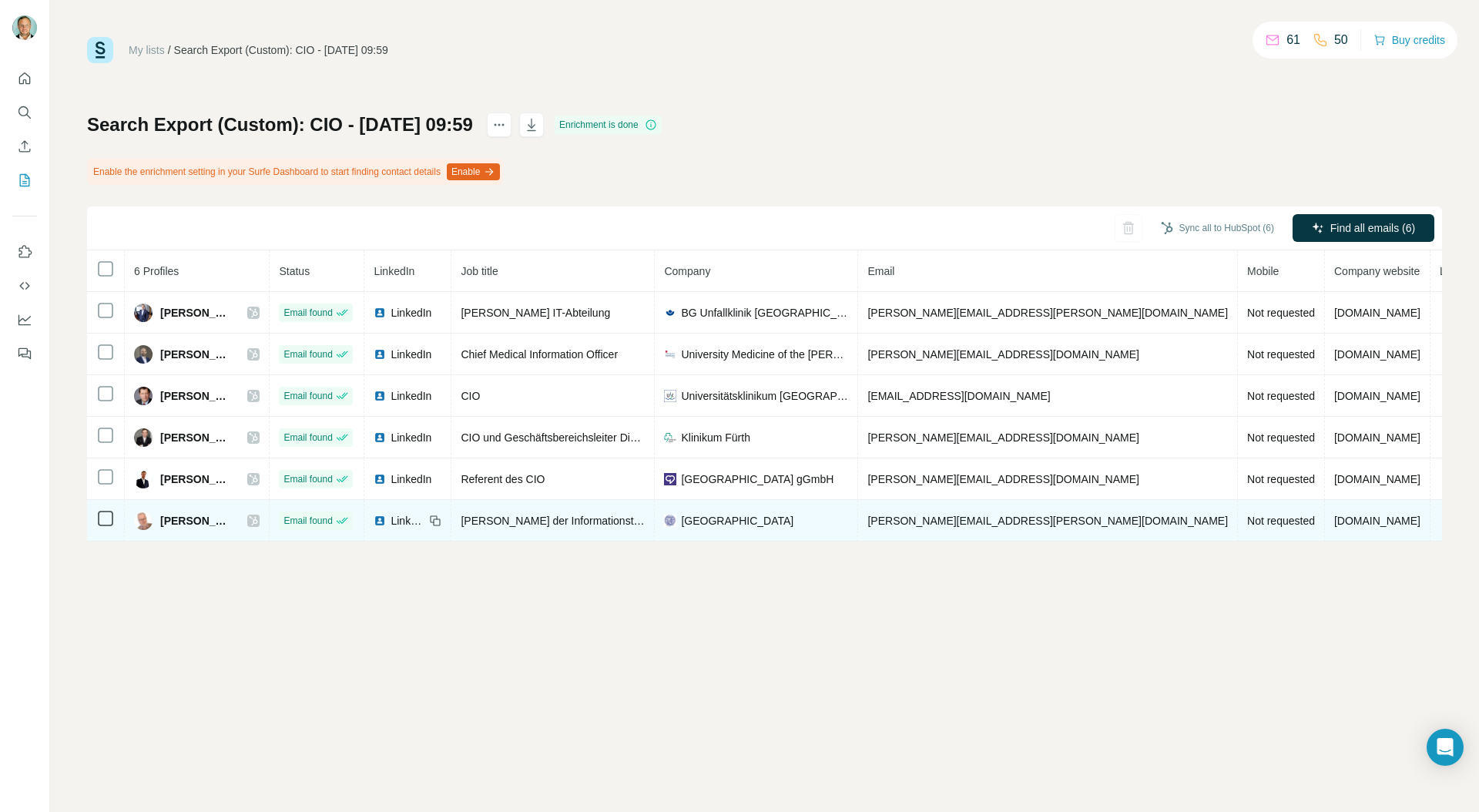
click at [258, 522] on icon at bounding box center [254, 521] width 9 height 9
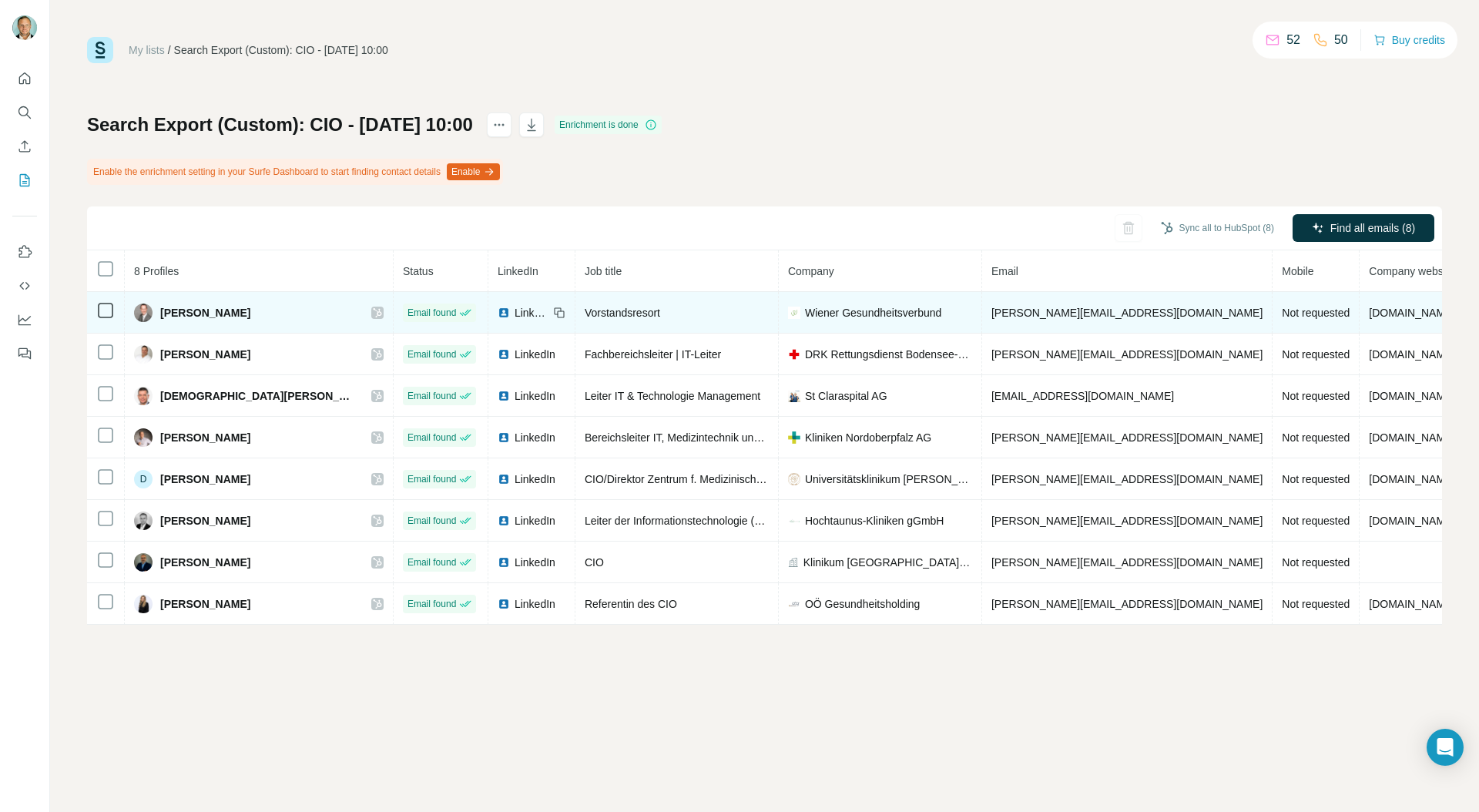
click at [373, 309] on icon at bounding box center [377, 313] width 9 height 12
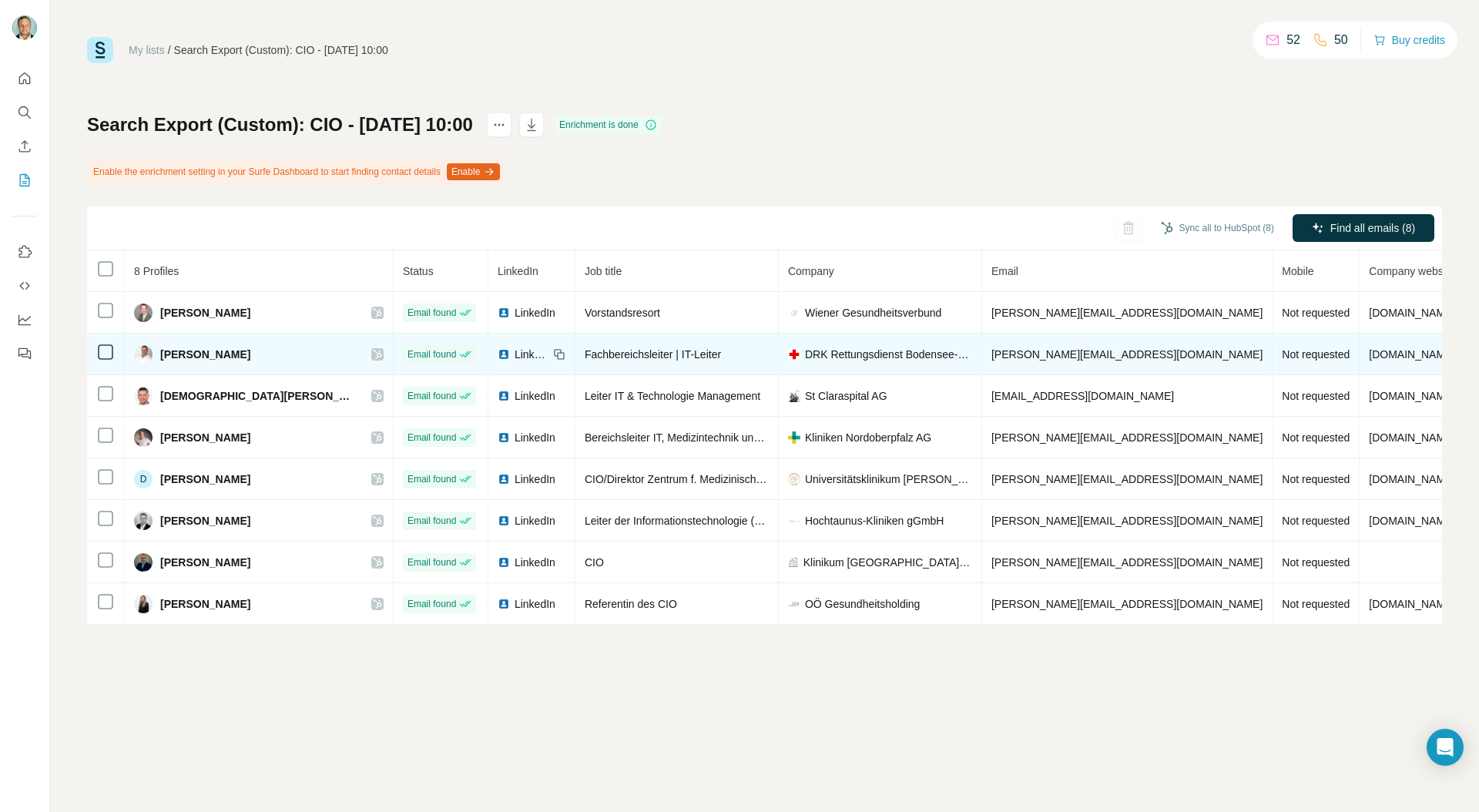
click at [373, 351] on icon at bounding box center [377, 354] width 9 height 12
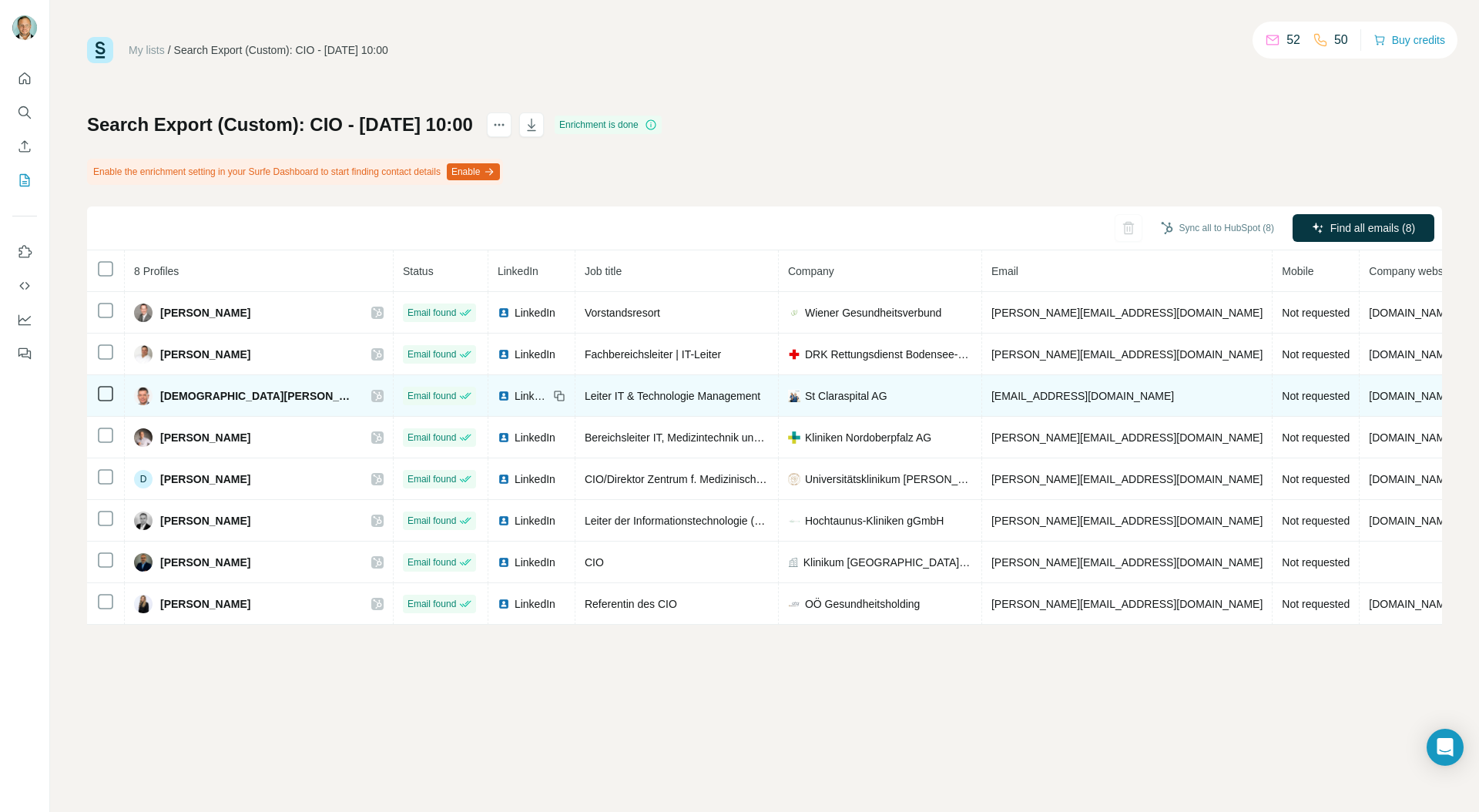
click at [373, 393] on icon at bounding box center [377, 396] width 9 height 9
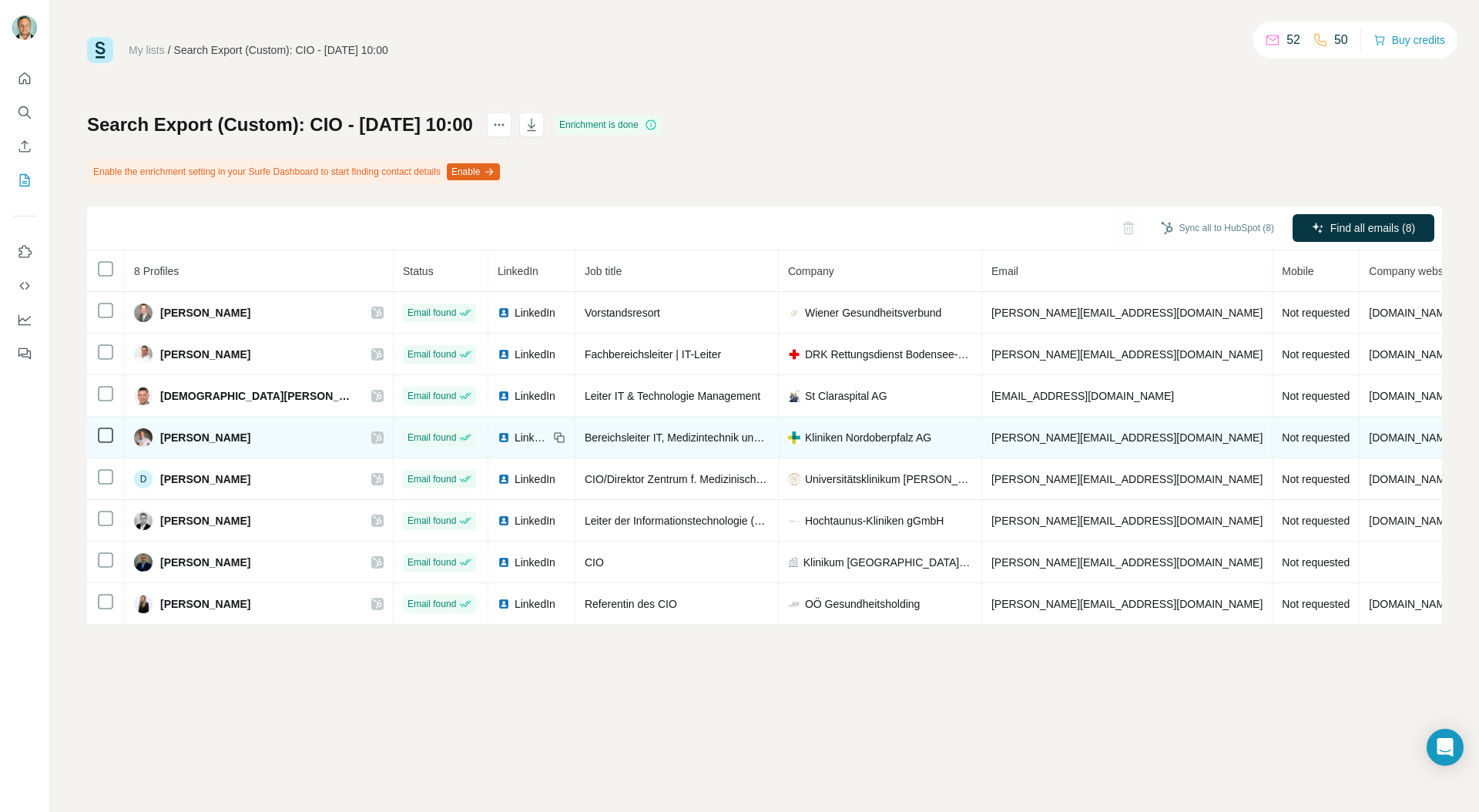
click at [373, 441] on icon at bounding box center [377, 438] width 9 height 12
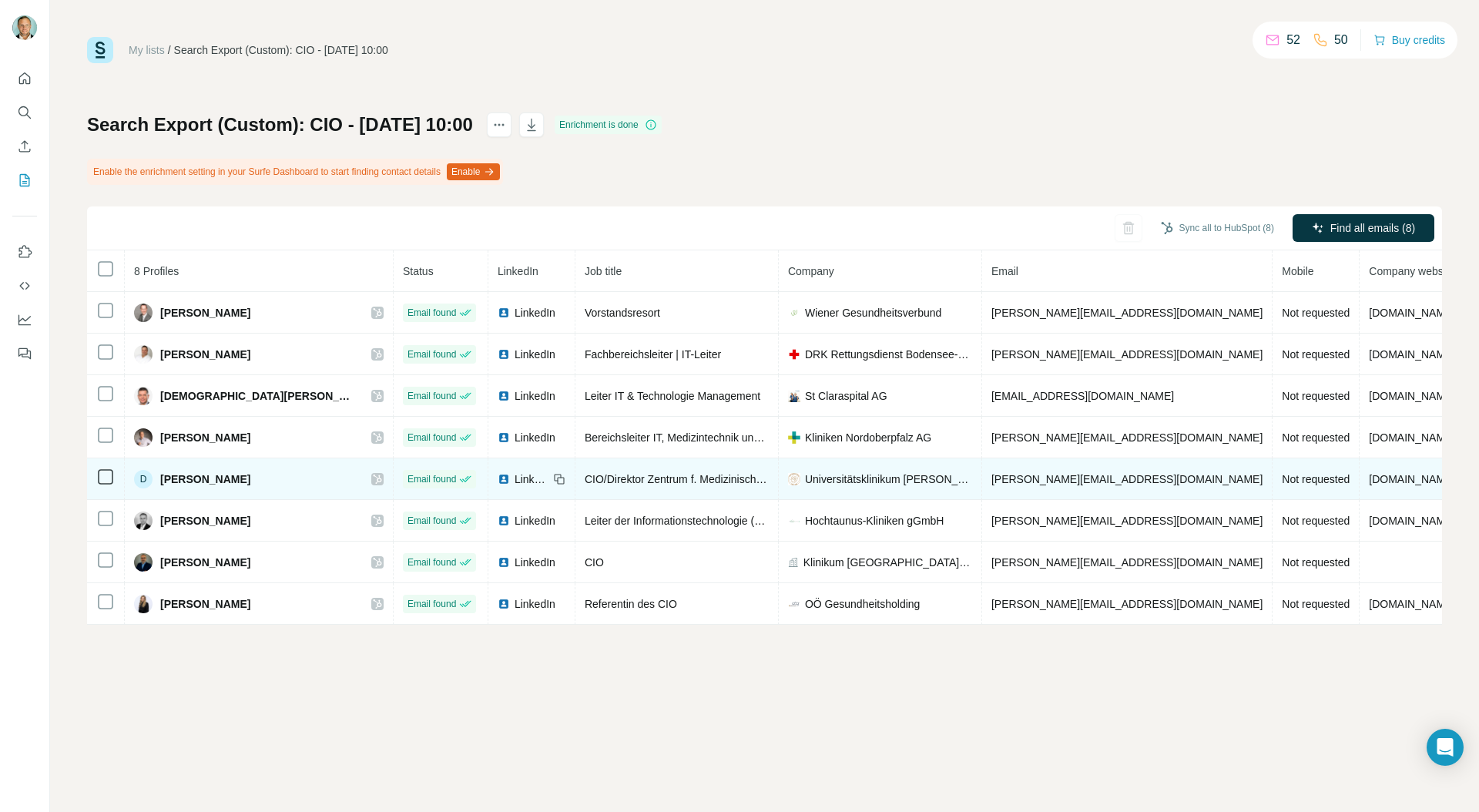
click at [373, 482] on icon at bounding box center [377, 479] width 9 height 12
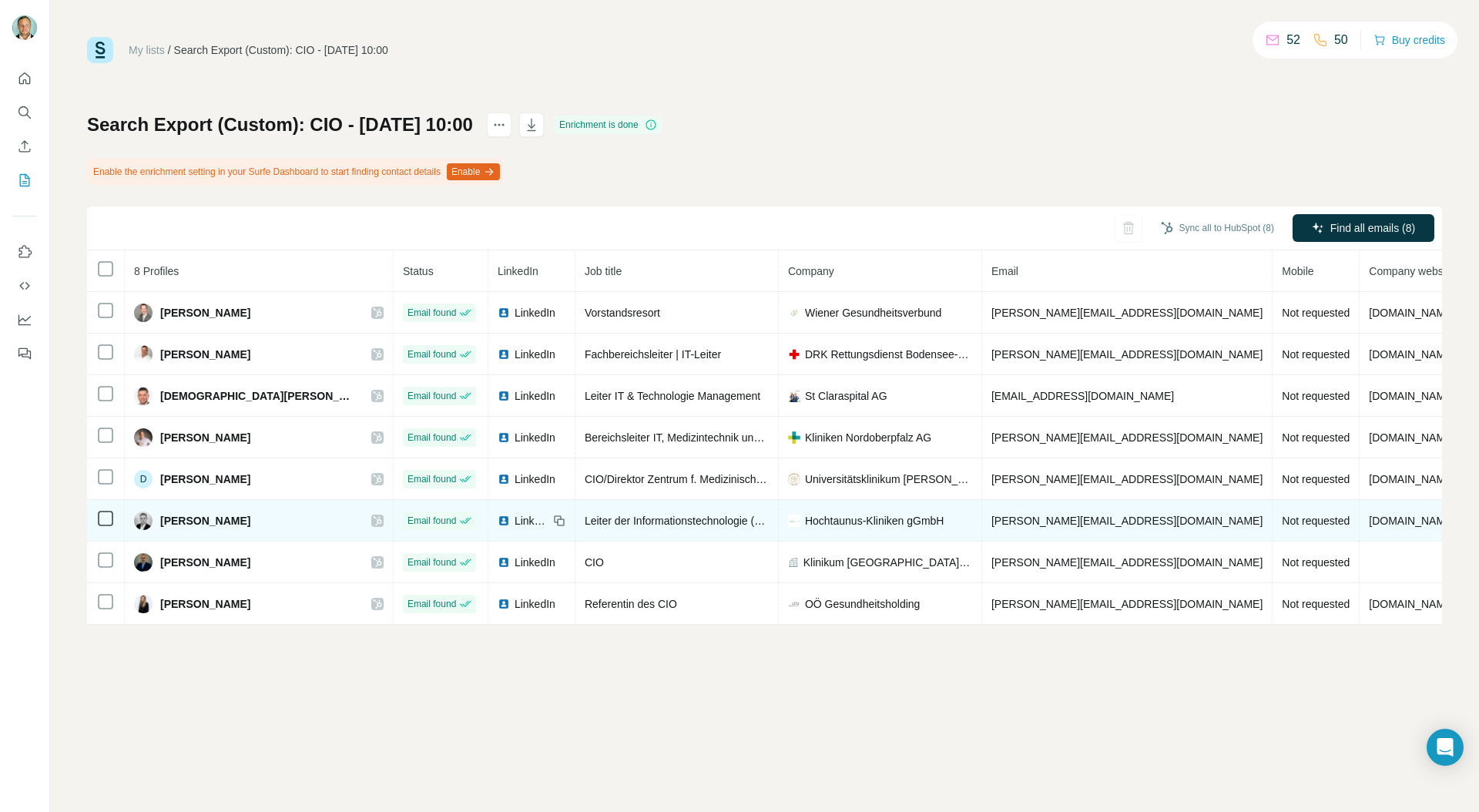
click at [373, 521] on icon at bounding box center [377, 521] width 9 height 9
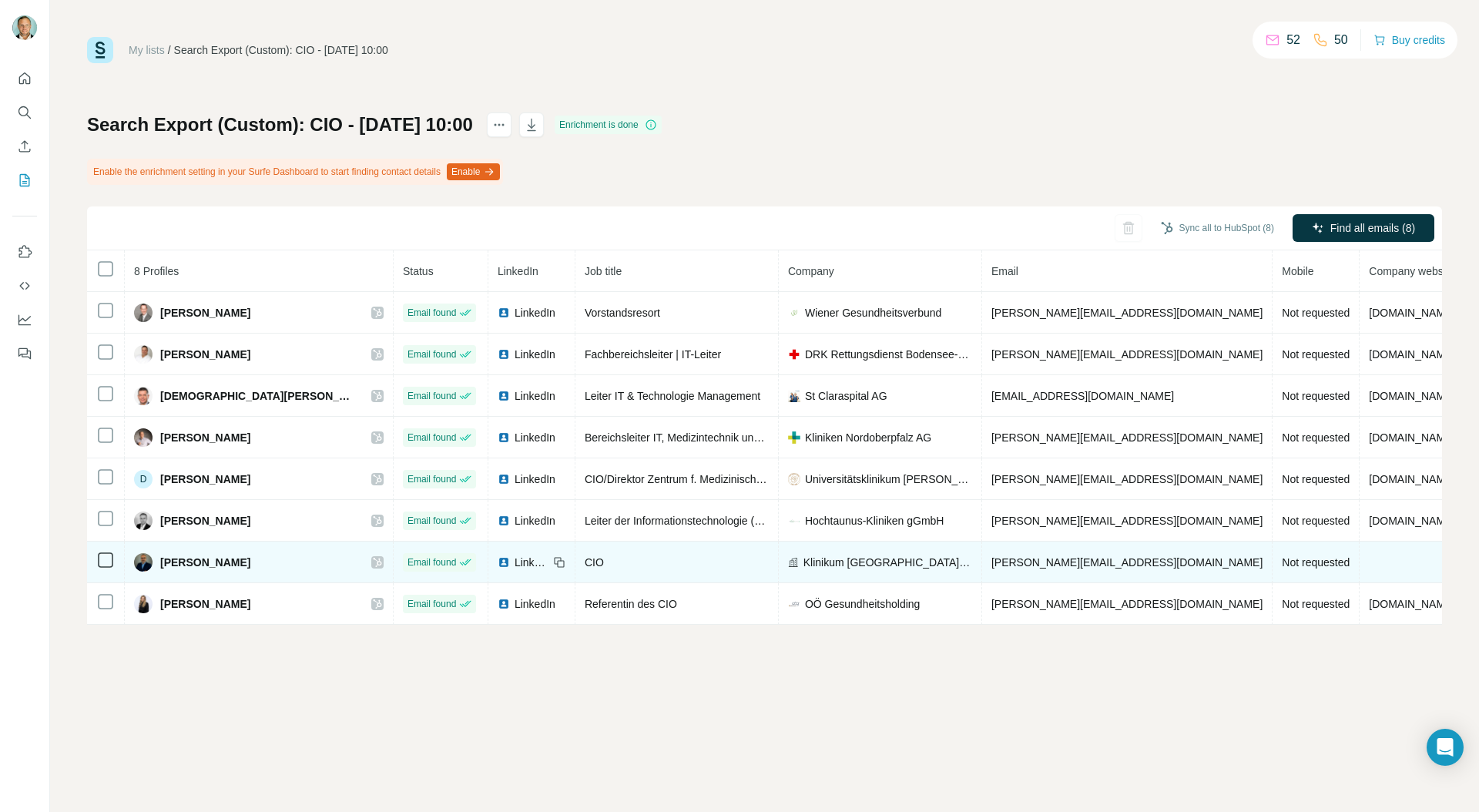
click at [373, 558] on icon at bounding box center [377, 562] width 9 height 12
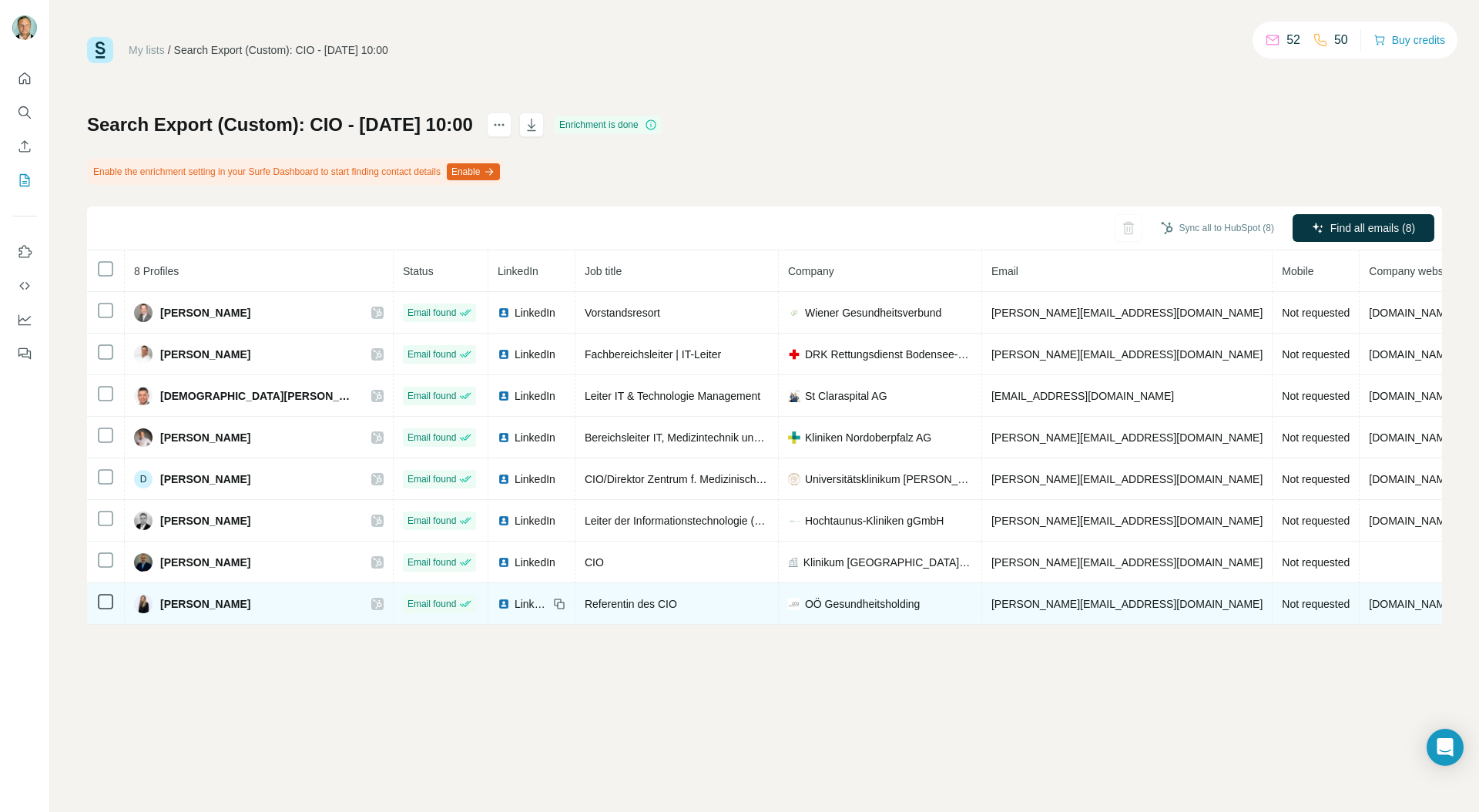
click at [373, 607] on icon at bounding box center [377, 603] width 9 height 9
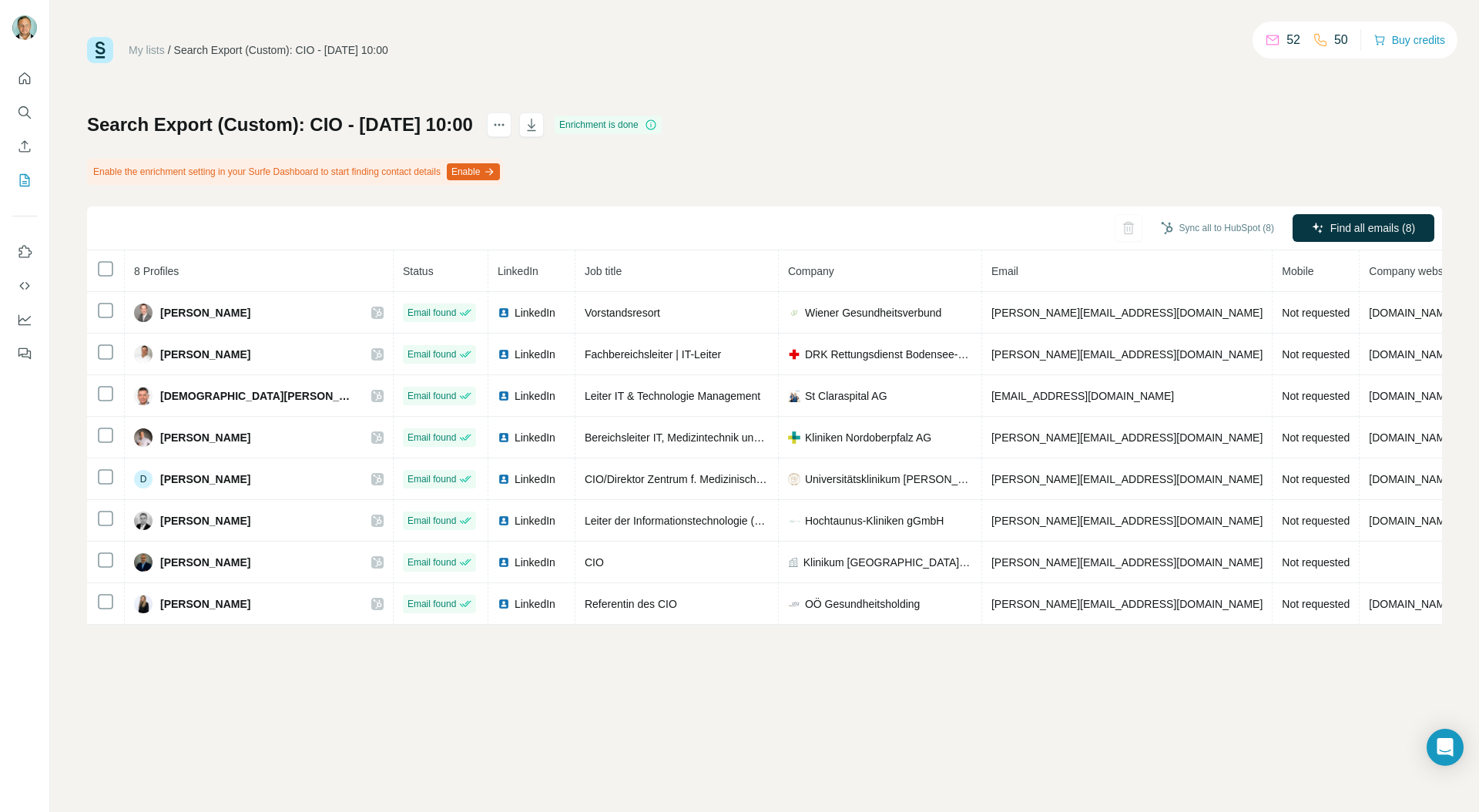
click at [335, 673] on div "My lists / Search Export (Custom): CIO - [DATE] 10:00 52 50 Buy credits Search …" at bounding box center [764, 406] width 1429 height 812
